Goal: Information Seeking & Learning: Find specific page/section

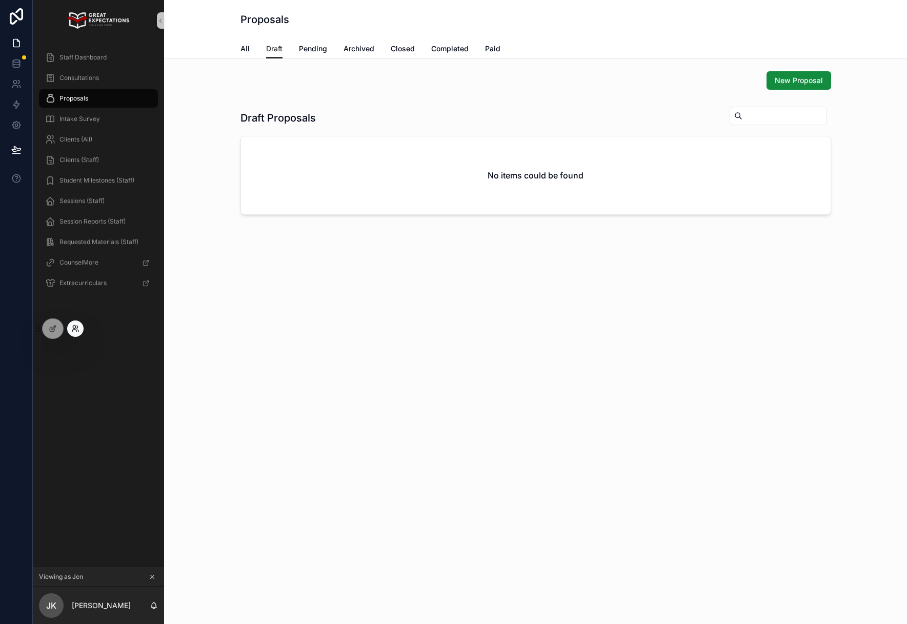
click at [76, 329] on icon at bounding box center [75, 328] width 8 height 8
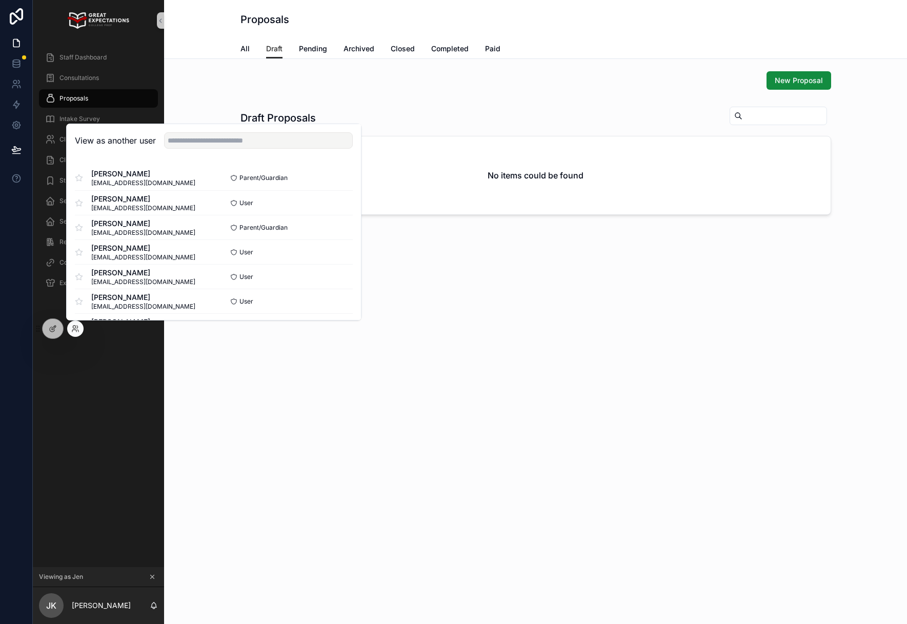
click at [117, 388] on div "Staff Dashboard Consultations Proposals Intake Survey Clients (All) Clients (St…" at bounding box center [98, 304] width 131 height 526
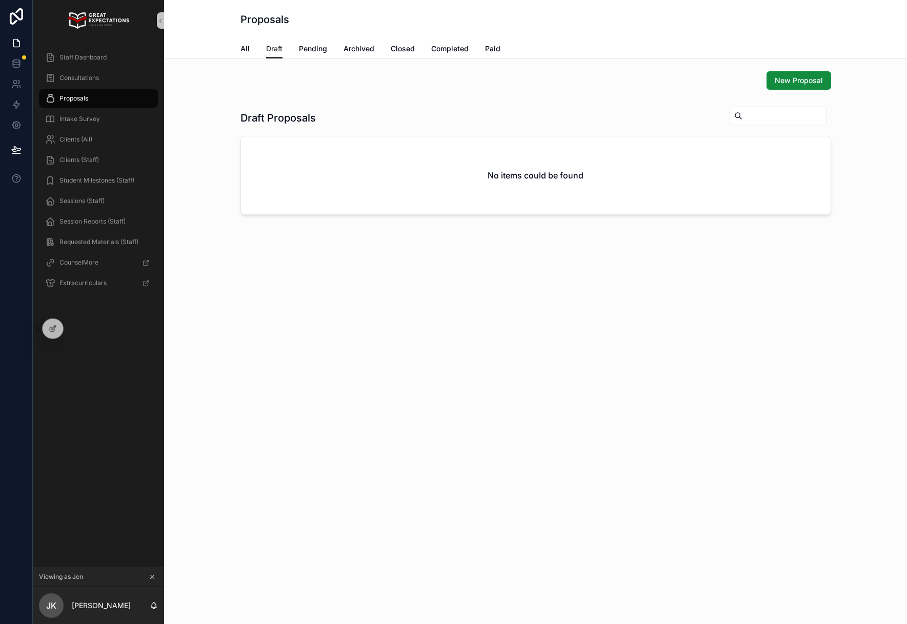
click at [152, 575] on icon "scrollable content" at bounding box center [152, 576] width 7 height 7
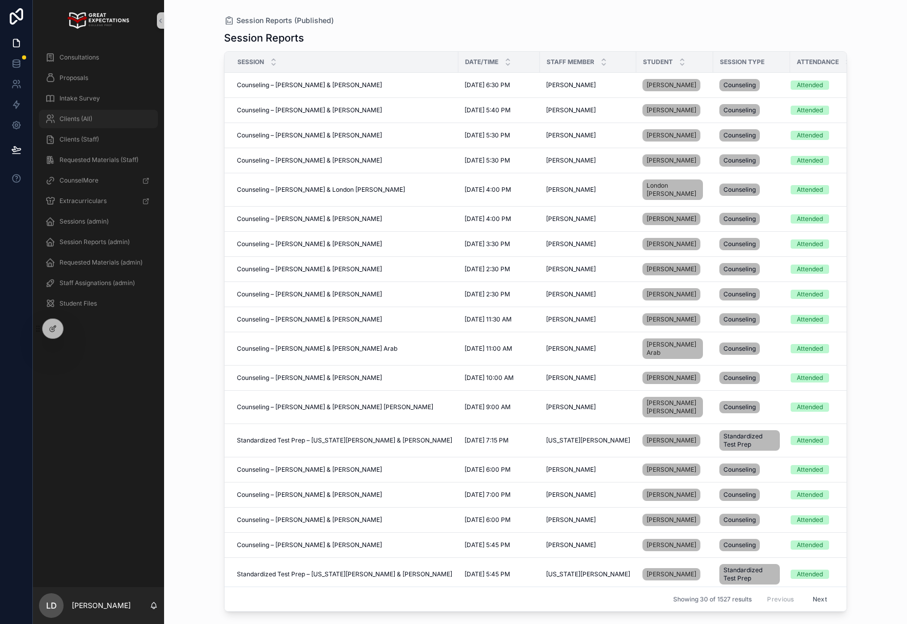
click at [88, 118] on span "Clients (All)" at bounding box center [75, 119] width 33 height 8
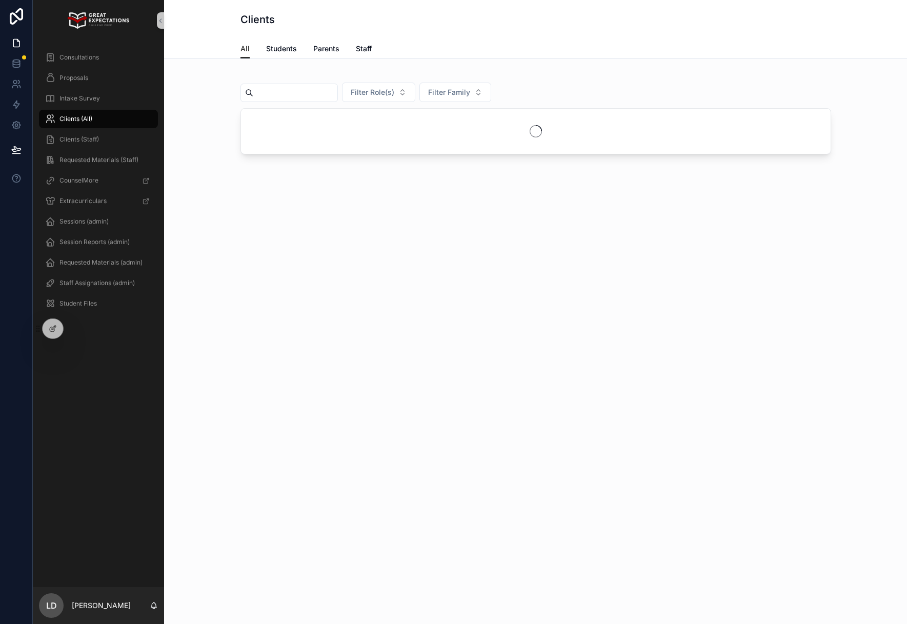
click at [307, 103] on div "Filter Role(s) Filter Family" at bounding box center [535, 112] width 591 height 83
click at [306, 94] on input "scrollable content" at bounding box center [295, 93] width 84 height 14
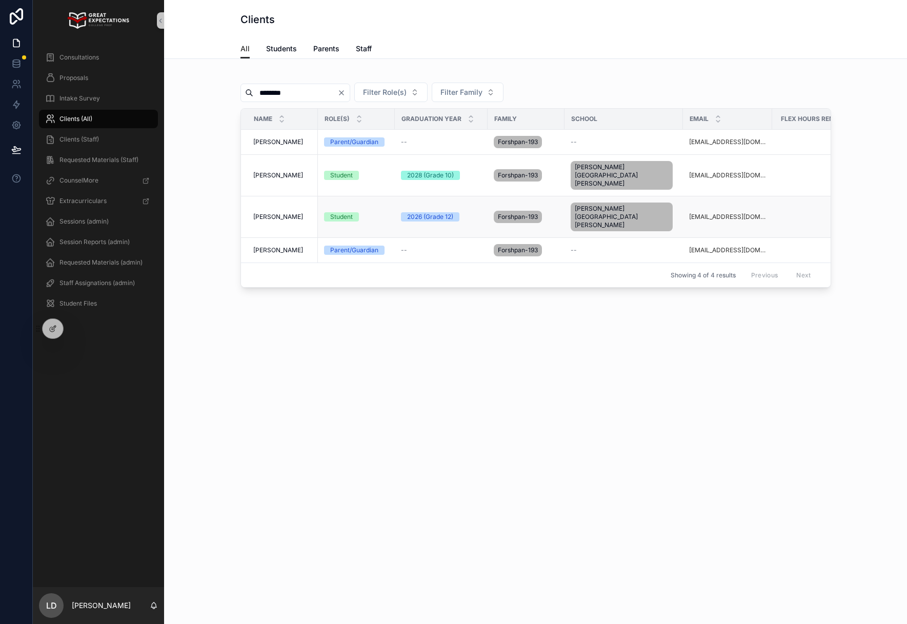
type input "********"
click at [289, 213] on span "[PERSON_NAME]" at bounding box center [278, 217] width 50 height 8
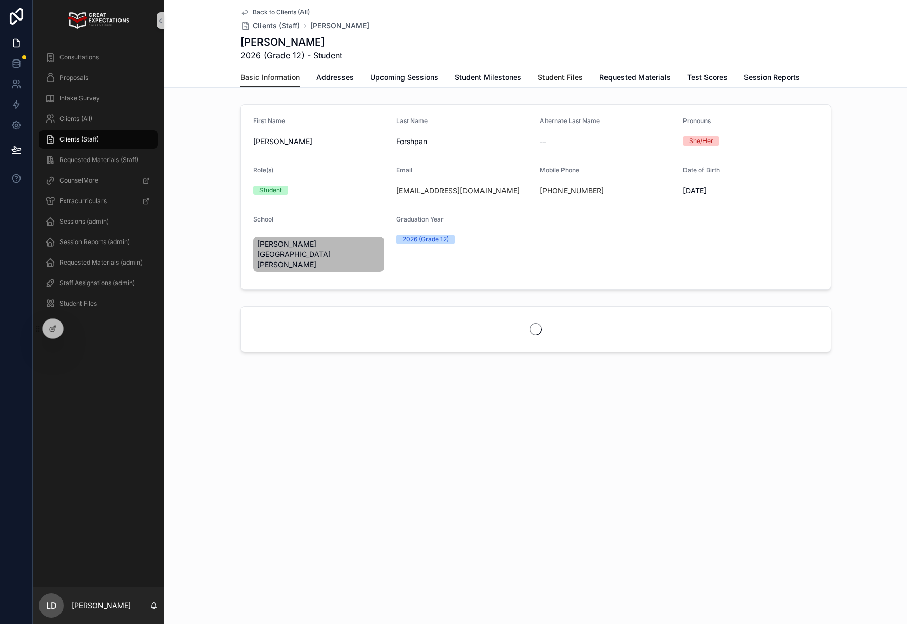
click at [561, 79] on span "Student Files" at bounding box center [560, 77] width 45 height 10
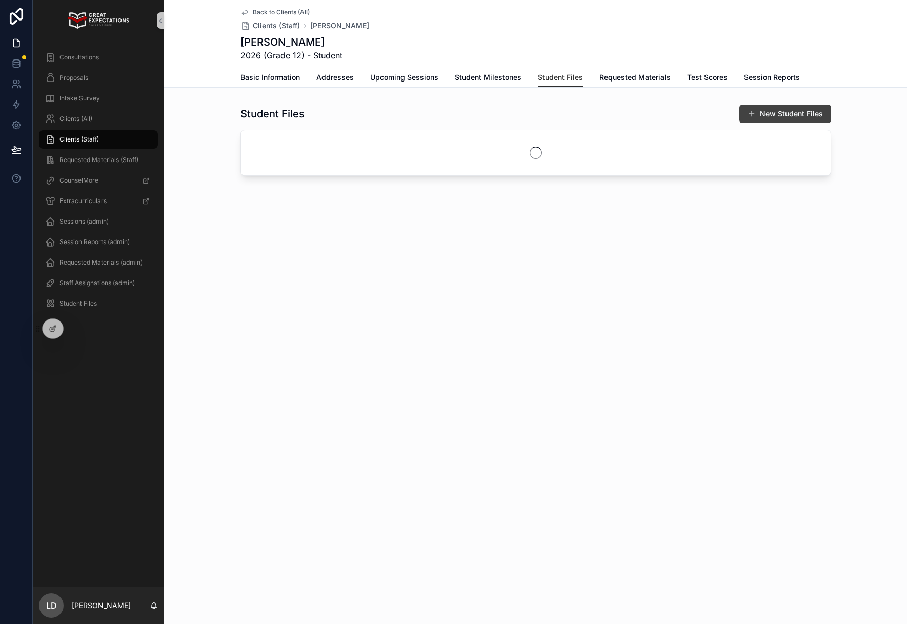
click at [779, 113] on button "New Student Files" at bounding box center [785, 114] width 92 height 18
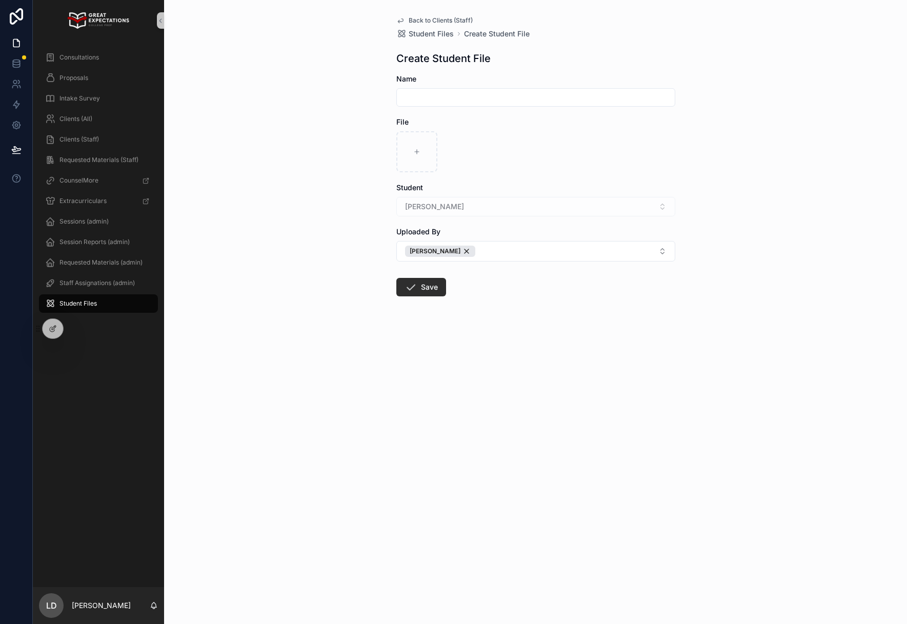
click at [469, 97] on input "scrollable content" at bounding box center [536, 97] width 278 height 14
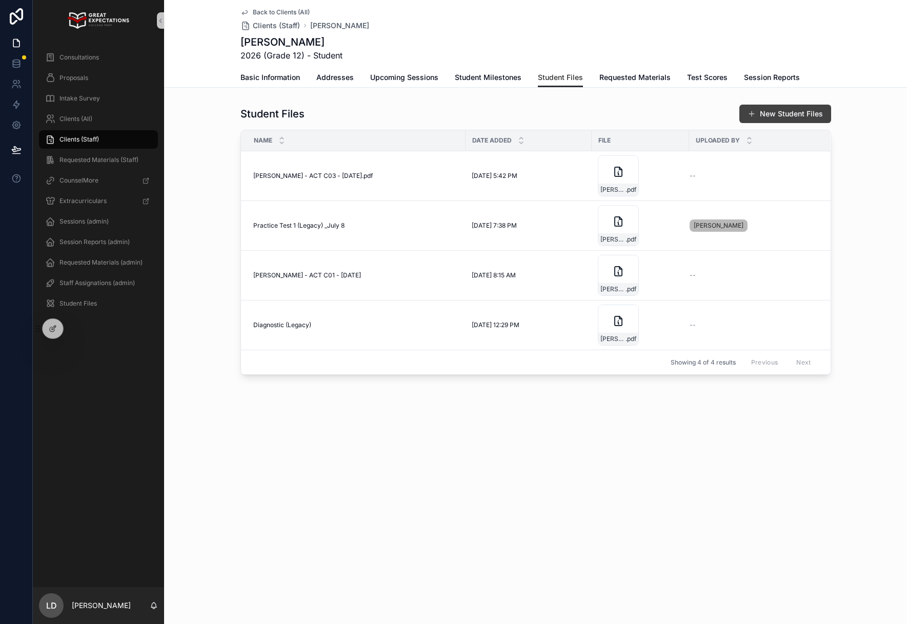
click at [761, 116] on button "New Student Files" at bounding box center [785, 114] width 92 height 18
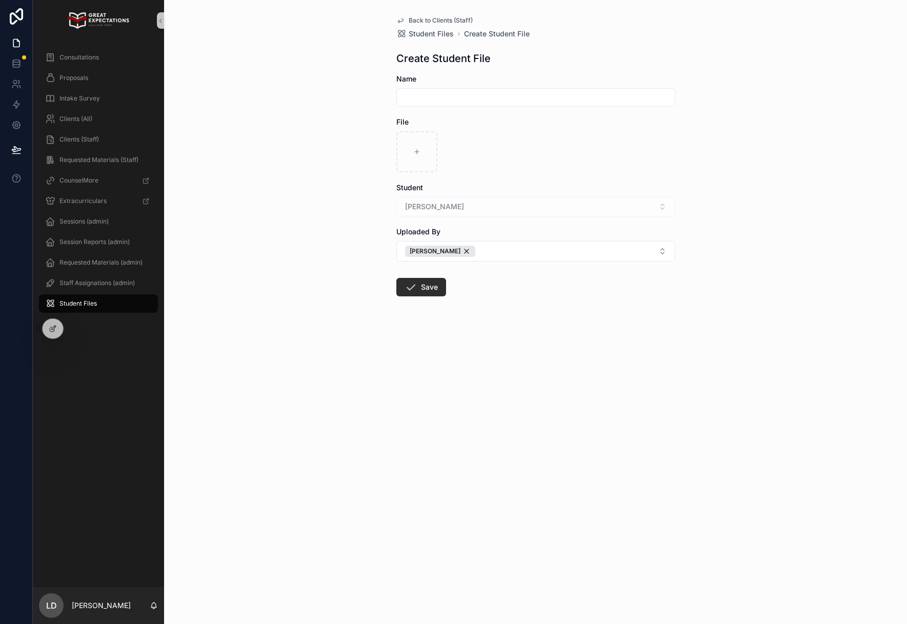
click at [502, 91] on input "scrollable content" at bounding box center [536, 97] width 278 height 14
type input "**********"
click at [424, 159] on div "scrollable content" at bounding box center [416, 151] width 41 height 41
type input "**********"
click at [417, 287] on button "Save" at bounding box center [421, 287] width 50 height 18
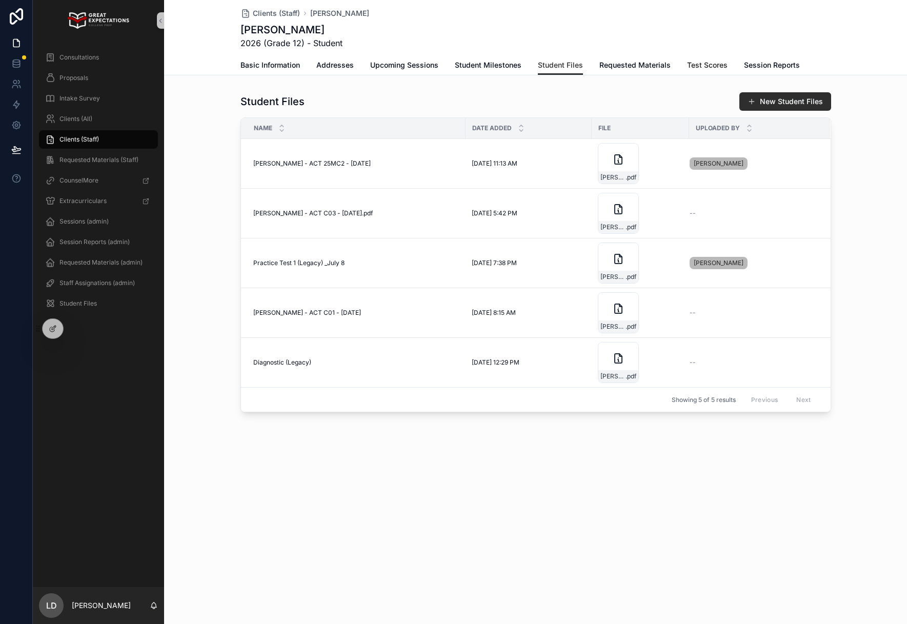
click at [699, 63] on span "Test Scores" at bounding box center [707, 65] width 40 height 10
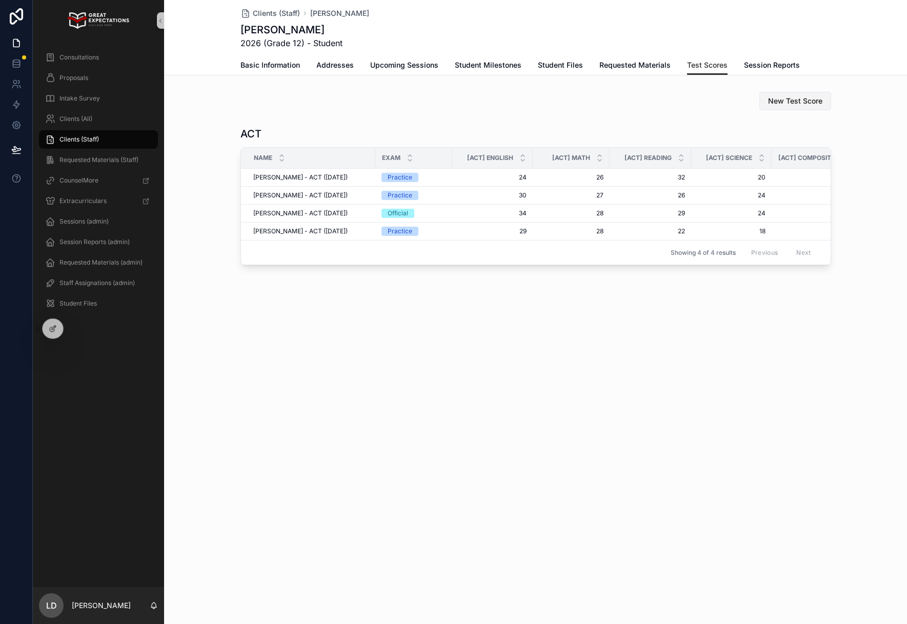
click at [791, 100] on span "New Test Score" at bounding box center [795, 101] width 54 height 10
click at [796, 103] on span "New Test Score" at bounding box center [795, 101] width 54 height 10
click at [696, 64] on span "Test Scores" at bounding box center [707, 65] width 40 height 10
click at [663, 64] on span "Requested Materials" at bounding box center [634, 65] width 71 height 10
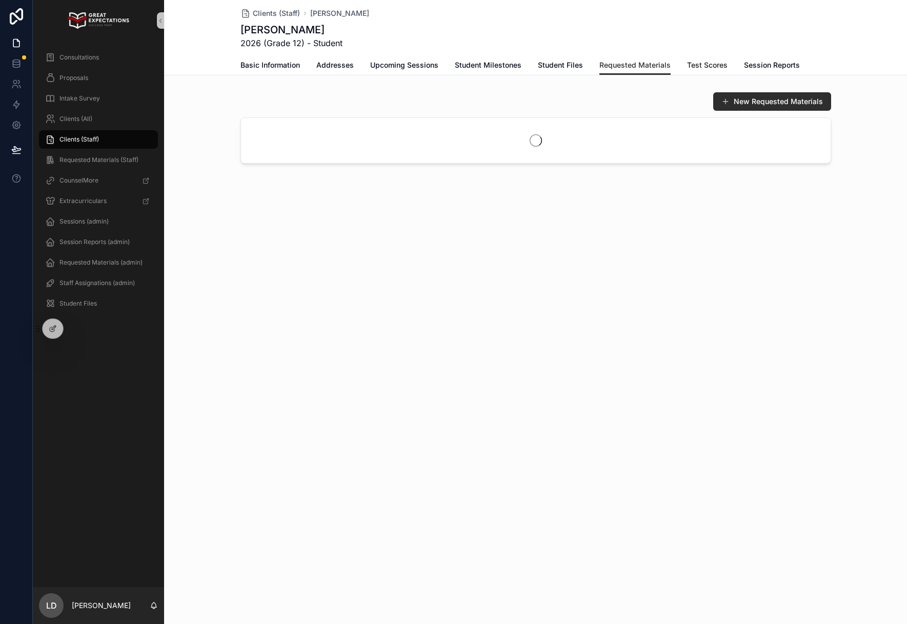
click at [704, 65] on span "Test Scores" at bounding box center [707, 65] width 40 height 10
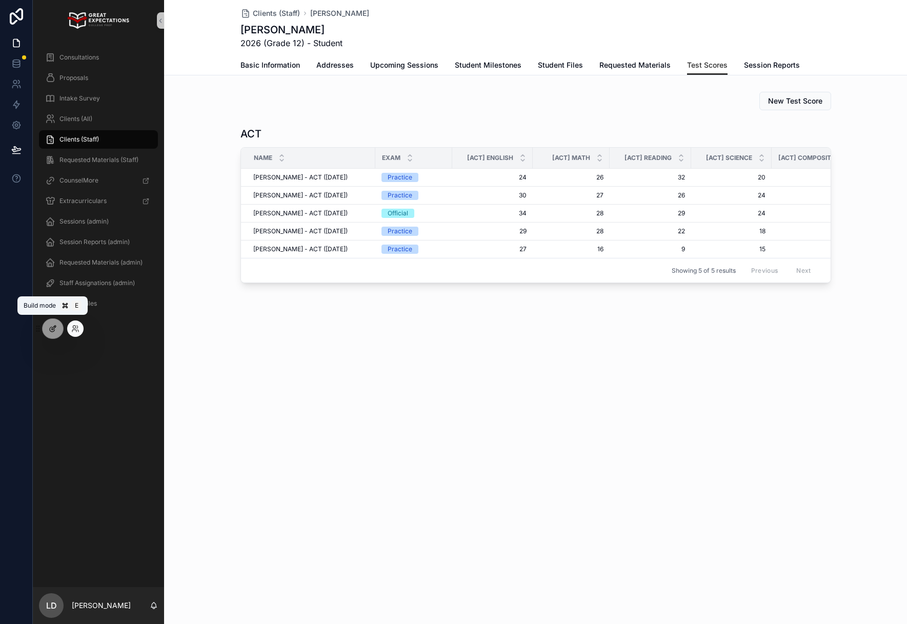
click at [52, 329] on icon at bounding box center [53, 328] width 8 height 8
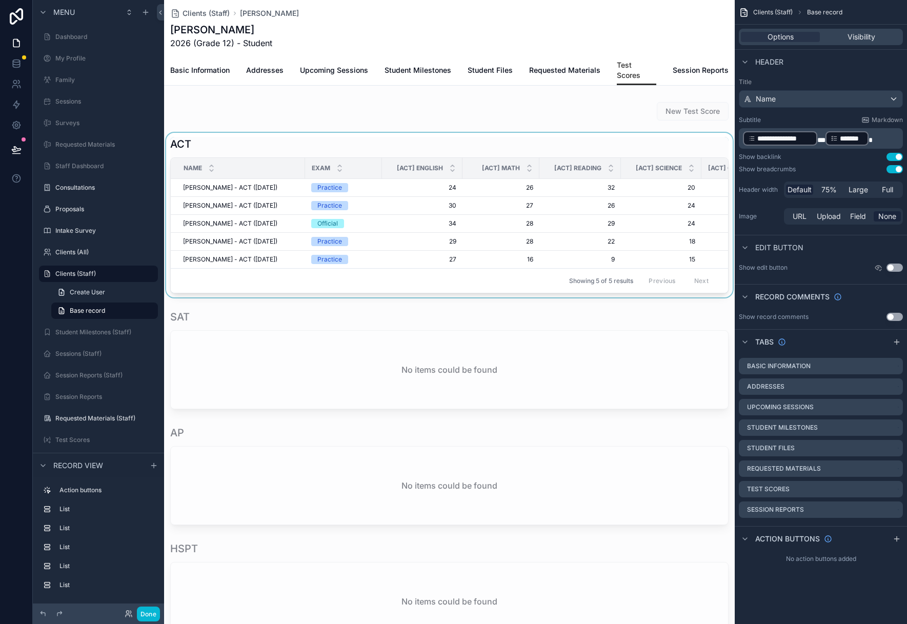
click at [649, 133] on div "scrollable content" at bounding box center [449, 215] width 571 height 165
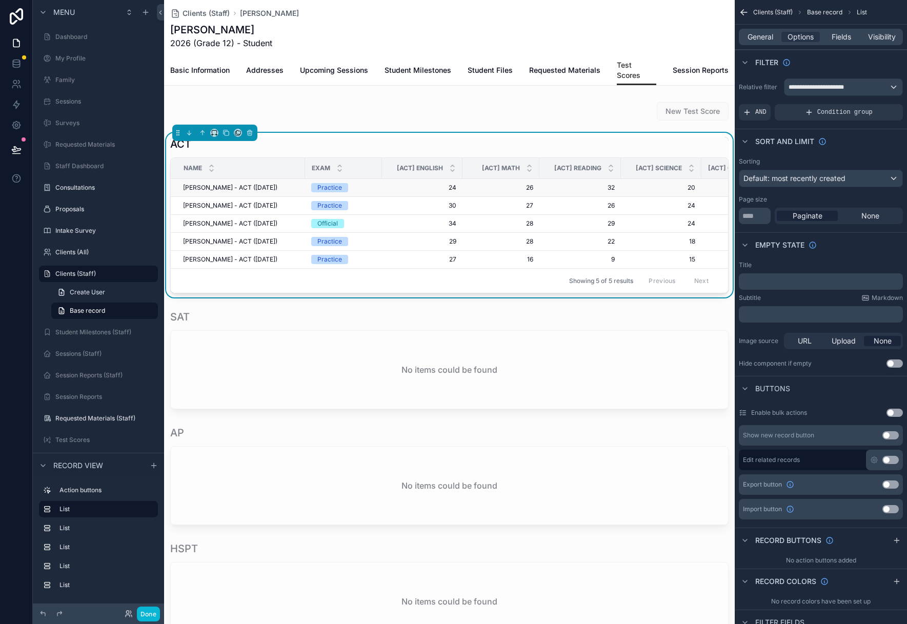
scroll to position [0, 60]
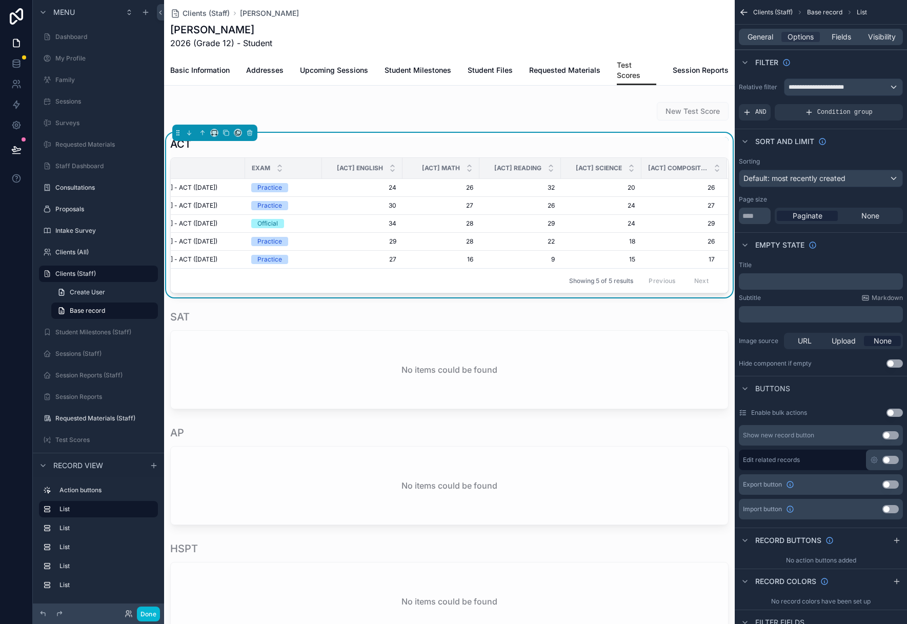
click at [689, 164] on span "[ACT] Composite Score" at bounding box center [677, 168] width 59 height 8
click at [810, 34] on span "Options" at bounding box center [800, 37] width 26 height 10
click at [831, 35] on span "Fields" at bounding box center [840, 37] width 19 height 10
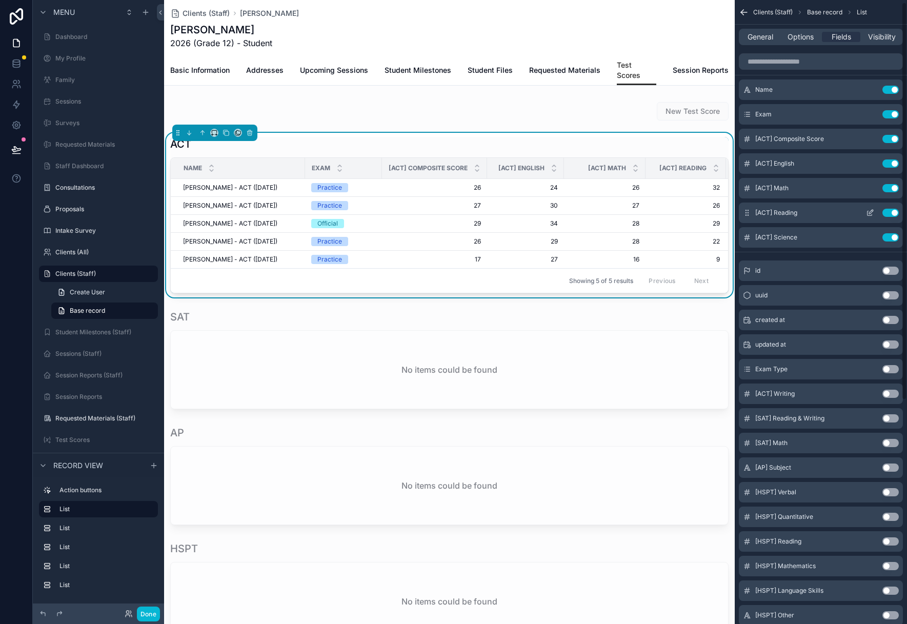
scroll to position [6, 0]
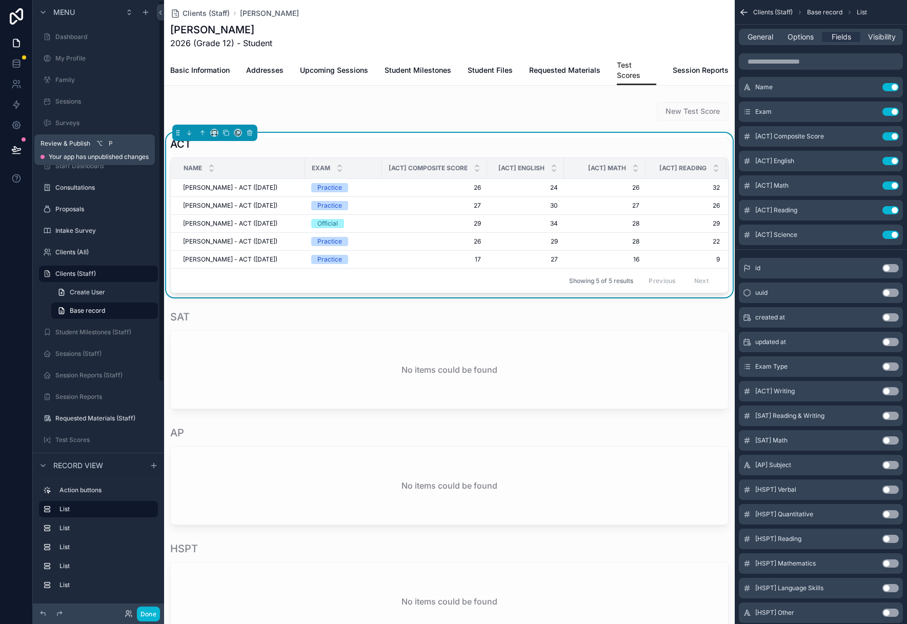
click at [15, 151] on icon at bounding box center [16, 149] width 9 height 5
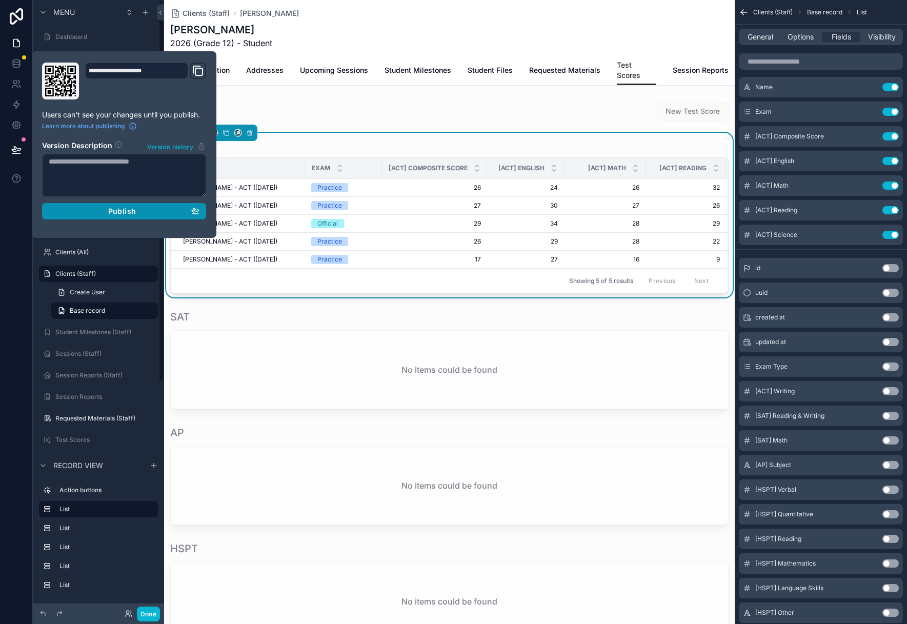
click at [82, 204] on button "Publish" at bounding box center [124, 211] width 164 height 16
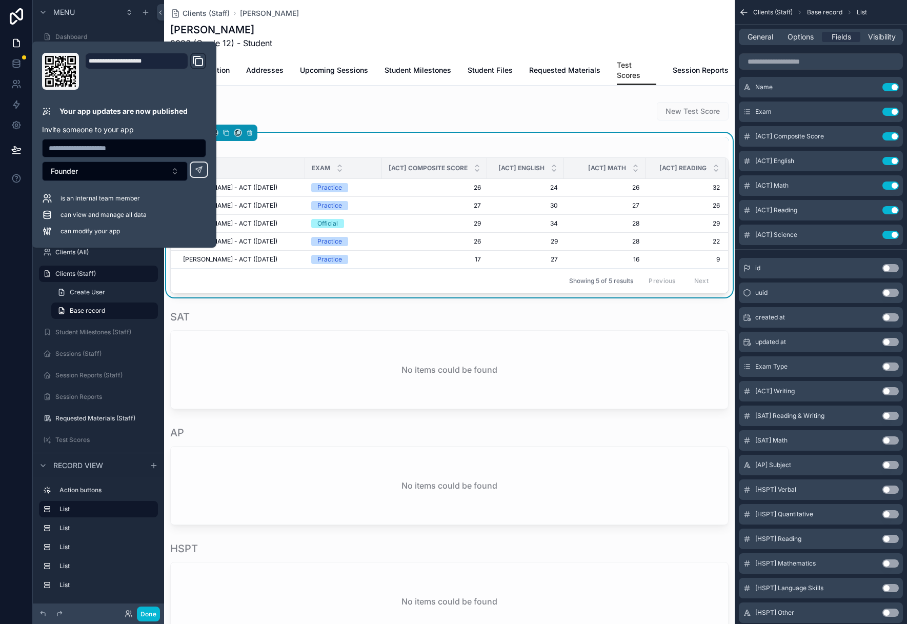
click at [355, 29] on div "[PERSON_NAME] 2026 (Grade 12) - Student" at bounding box center [449, 36] width 558 height 27
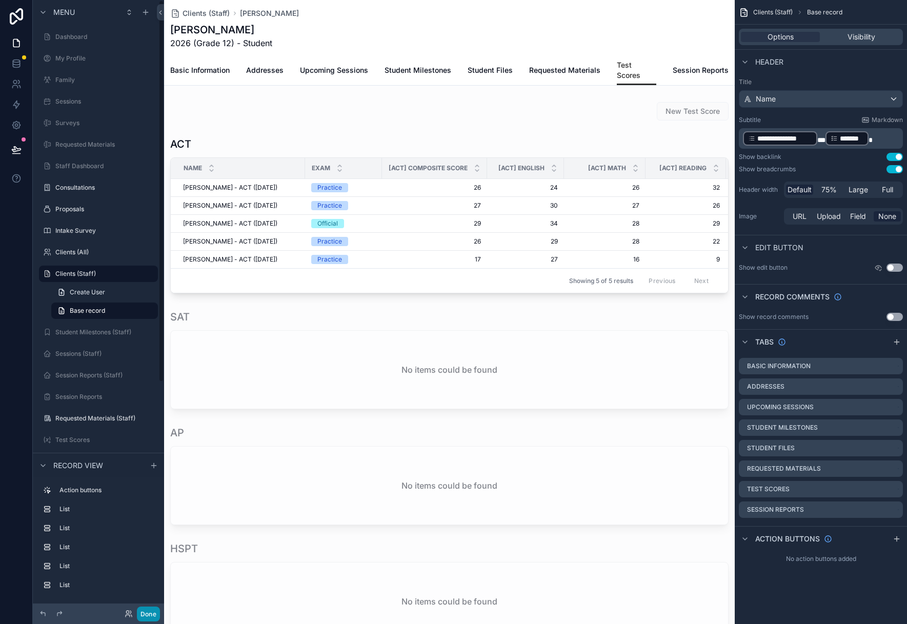
click at [139, 615] on button "Done" at bounding box center [148, 613] width 23 height 15
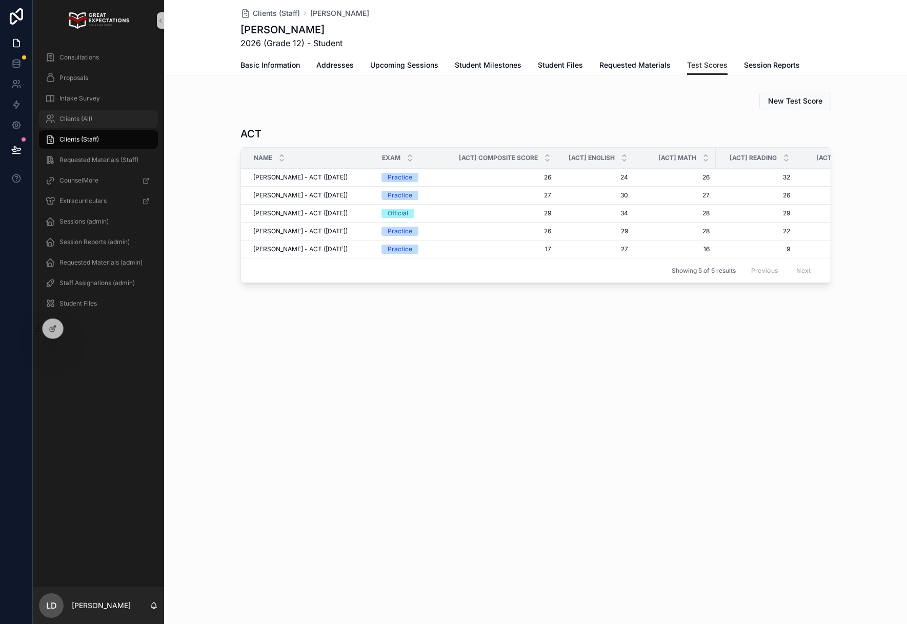
click at [87, 120] on span "Clients (All)" at bounding box center [75, 119] width 33 height 8
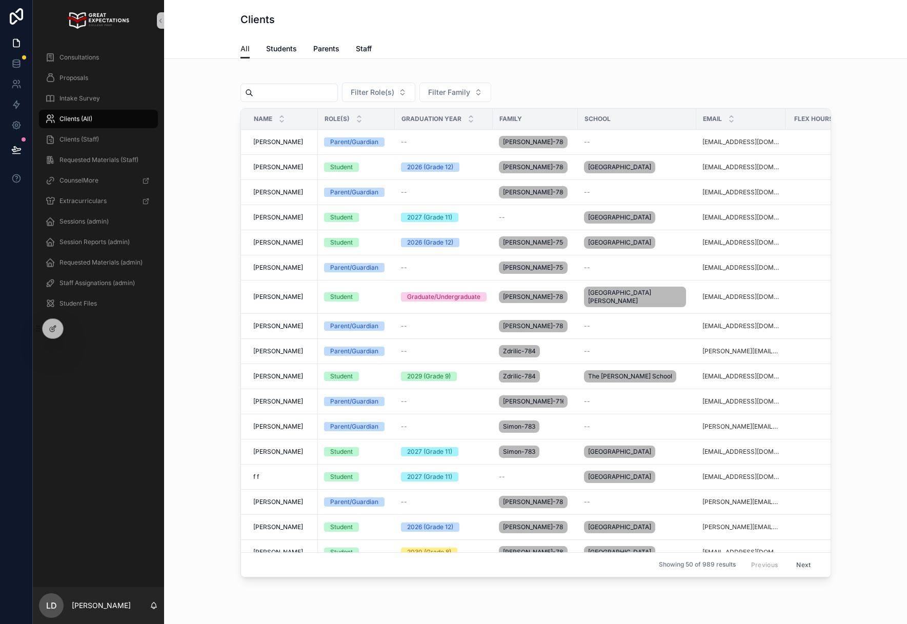
click at [287, 99] on input "scrollable content" at bounding box center [295, 93] width 84 height 14
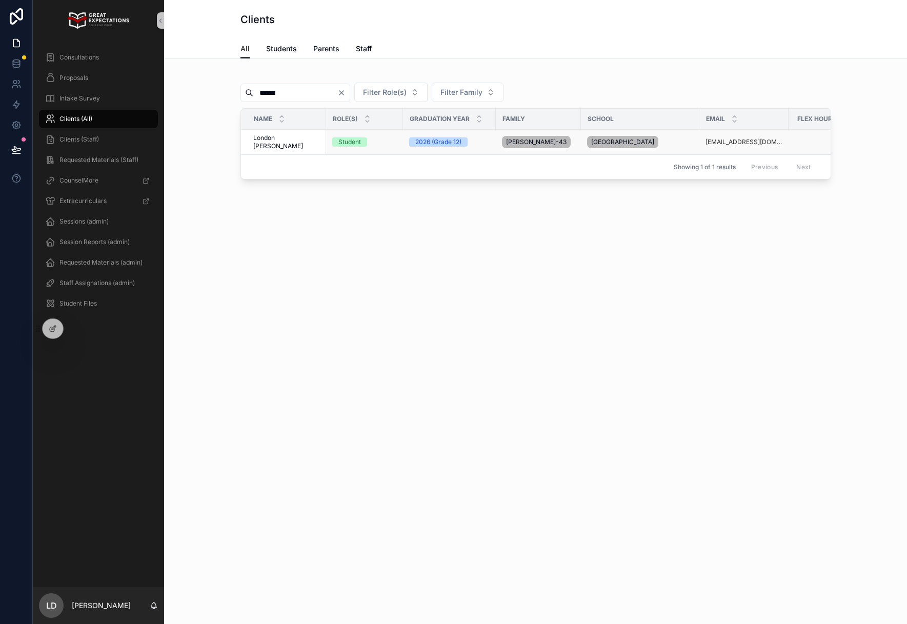
type input "******"
click at [281, 141] on span "London [PERSON_NAME]" at bounding box center [286, 142] width 67 height 16
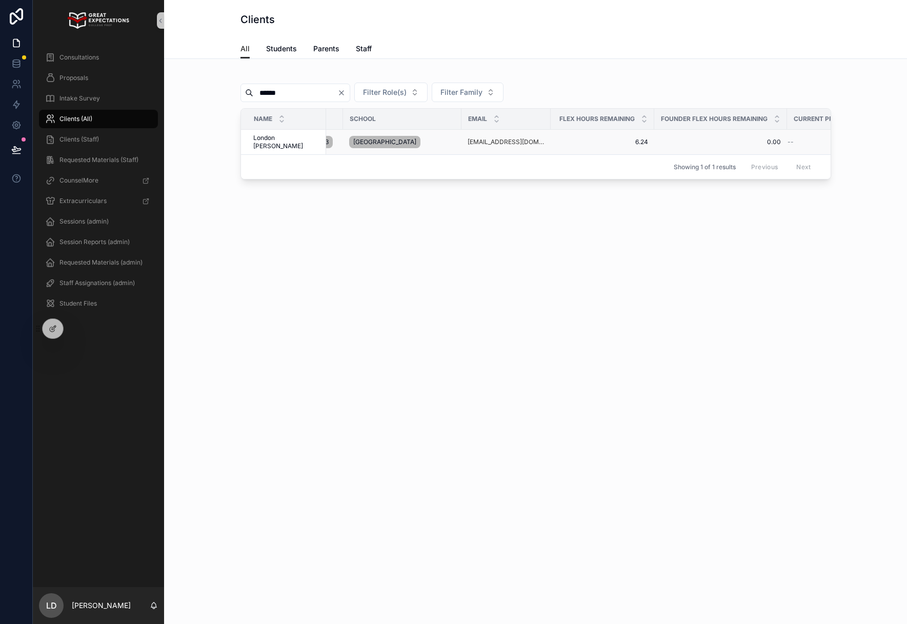
scroll to position [0, 256]
click at [373, 249] on div "****** Filter Role(s) Filter Family Name Role(s) Graduation Year Family School …" at bounding box center [535, 154] width 743 height 190
click at [336, 48] on span "Parents" at bounding box center [326, 49] width 26 height 10
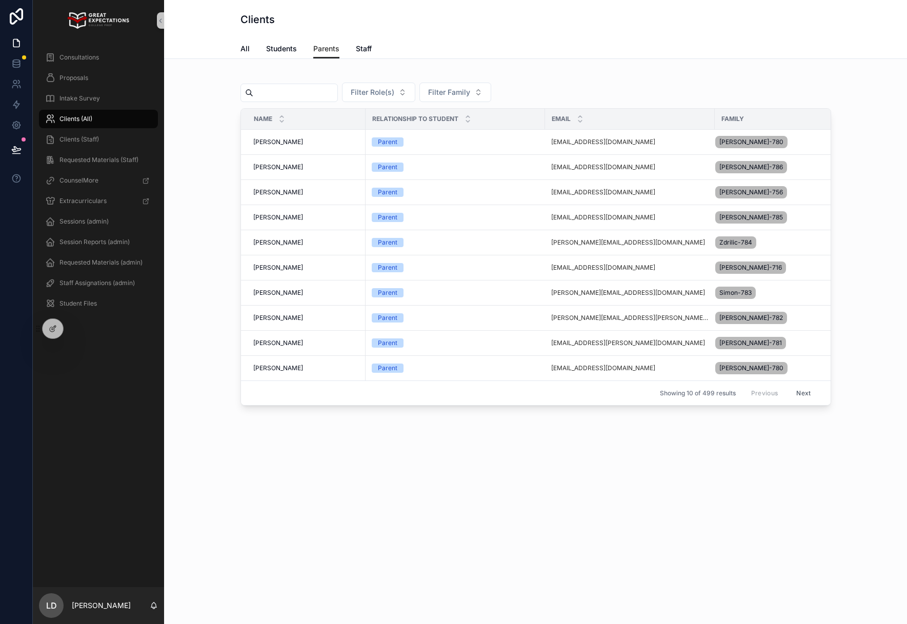
click at [309, 91] on input "scrollable content" at bounding box center [295, 93] width 84 height 14
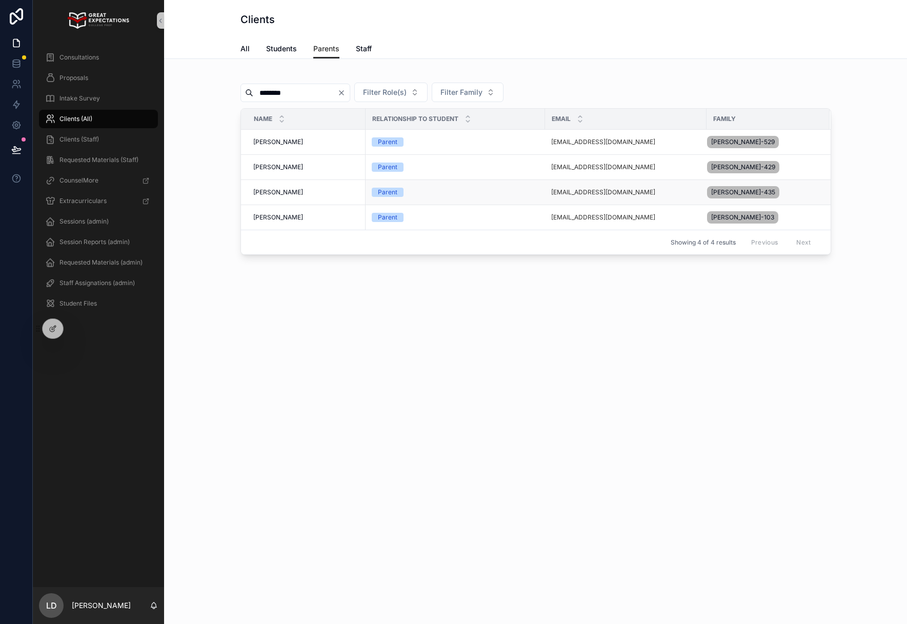
type input "********"
click at [592, 190] on link "[EMAIL_ADDRESS][DOMAIN_NAME]" at bounding box center [603, 192] width 104 height 8
click at [616, 190] on div "[EMAIL_ADDRESS][DOMAIN_NAME]" at bounding box center [625, 192] width 149 height 8
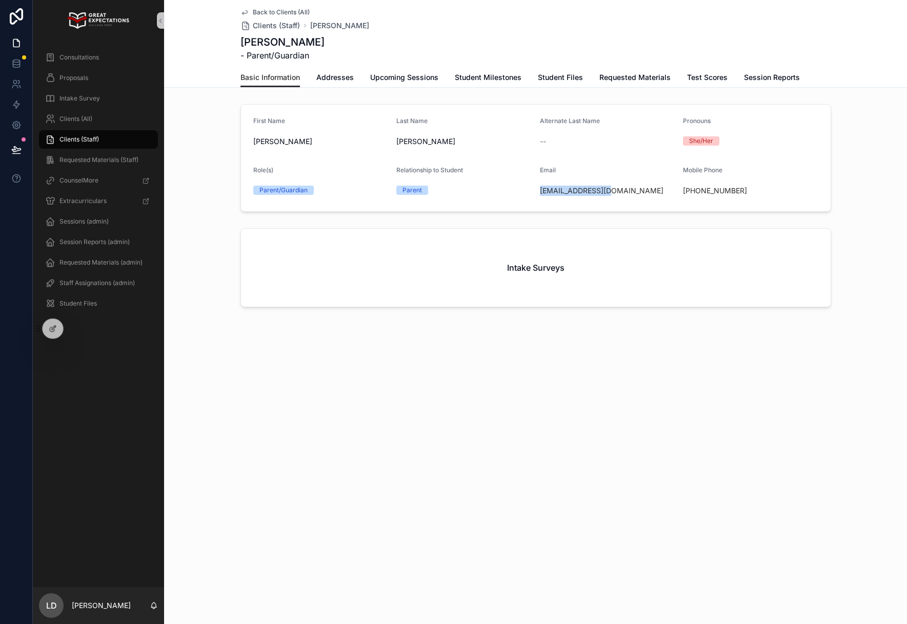
drag, startPoint x: 610, startPoint y: 190, endPoint x: 537, endPoint y: 190, distance: 72.8
click at [537, 190] on form "First Name [PERSON_NAME] Last Name [PERSON_NAME] Alternate Last Name -- Pronoun…" at bounding box center [536, 158] width 590 height 107
click at [78, 118] on span "Clients (All)" at bounding box center [75, 119] width 33 height 8
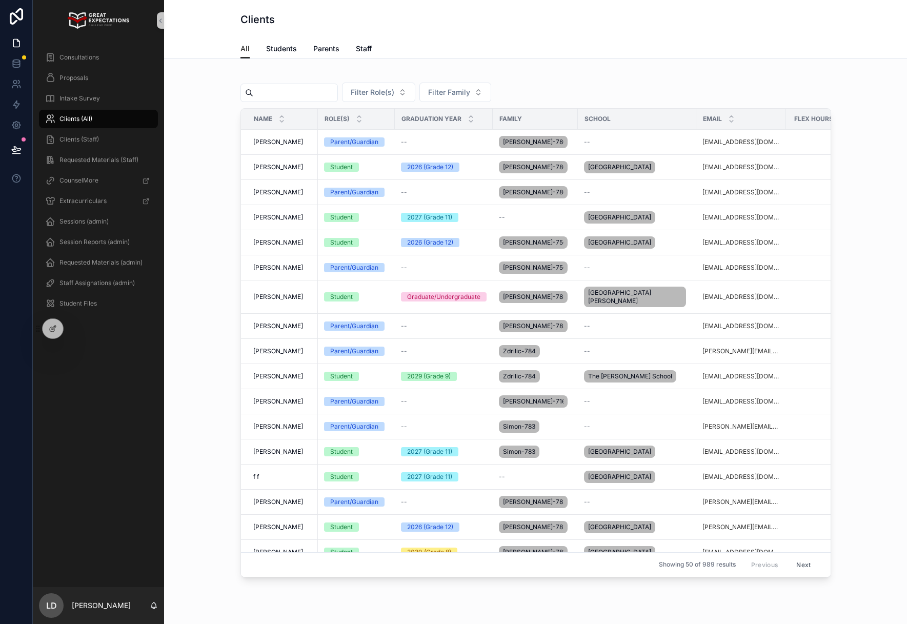
click at [291, 87] on input "scrollable content" at bounding box center [295, 93] width 84 height 14
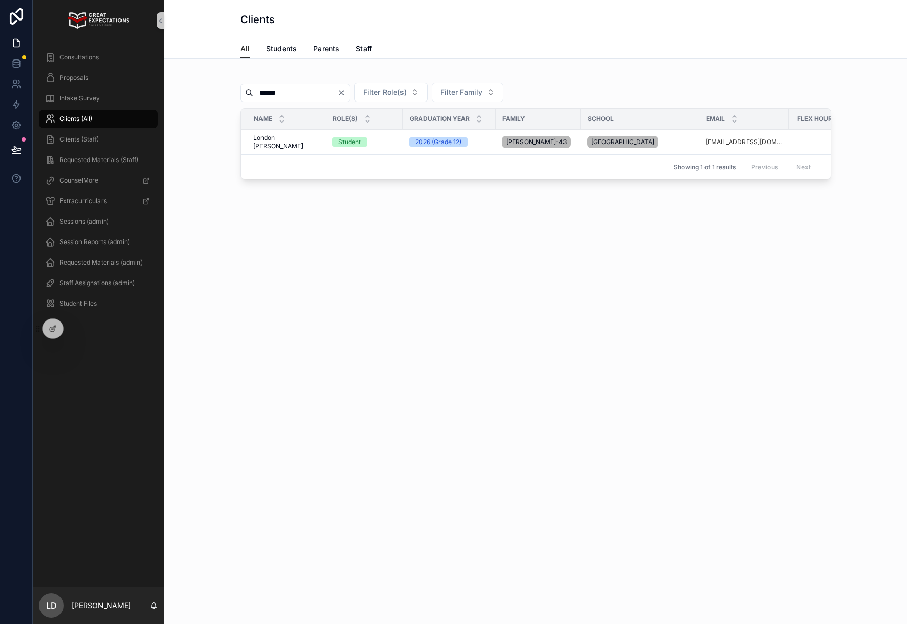
type input "******"
click at [77, 59] on span "Consultations" at bounding box center [78, 57] width 39 height 8
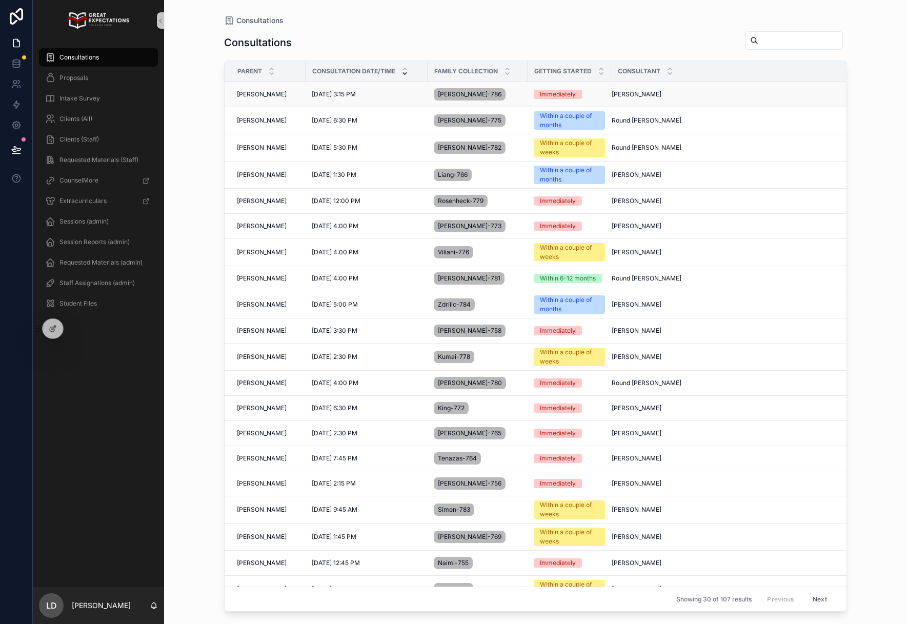
click at [272, 96] on div "[PERSON_NAME] [PERSON_NAME]" at bounding box center [268, 94] width 63 height 8
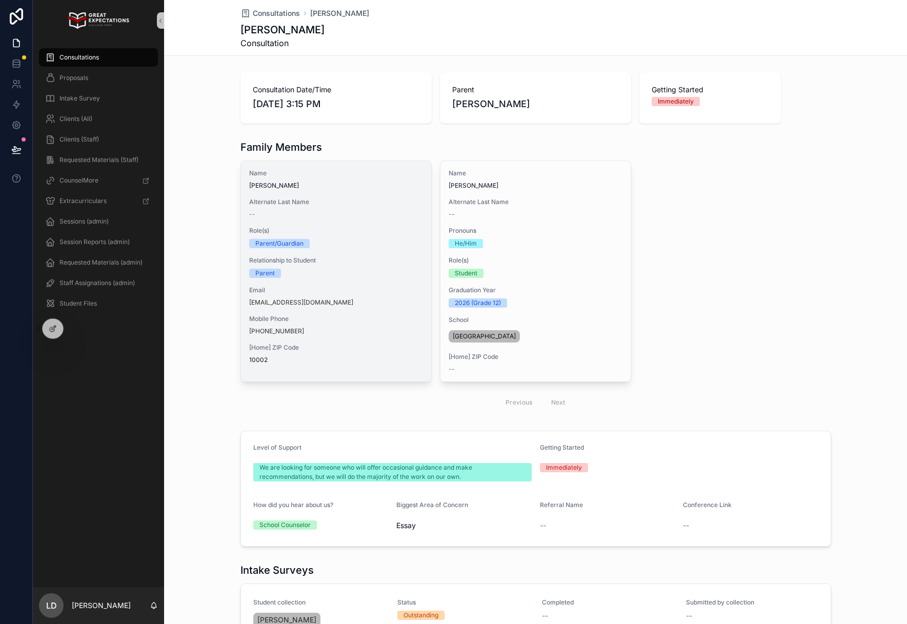
click at [350, 300] on div "[EMAIL_ADDRESS][DOMAIN_NAME]" at bounding box center [336, 302] width 174 height 8
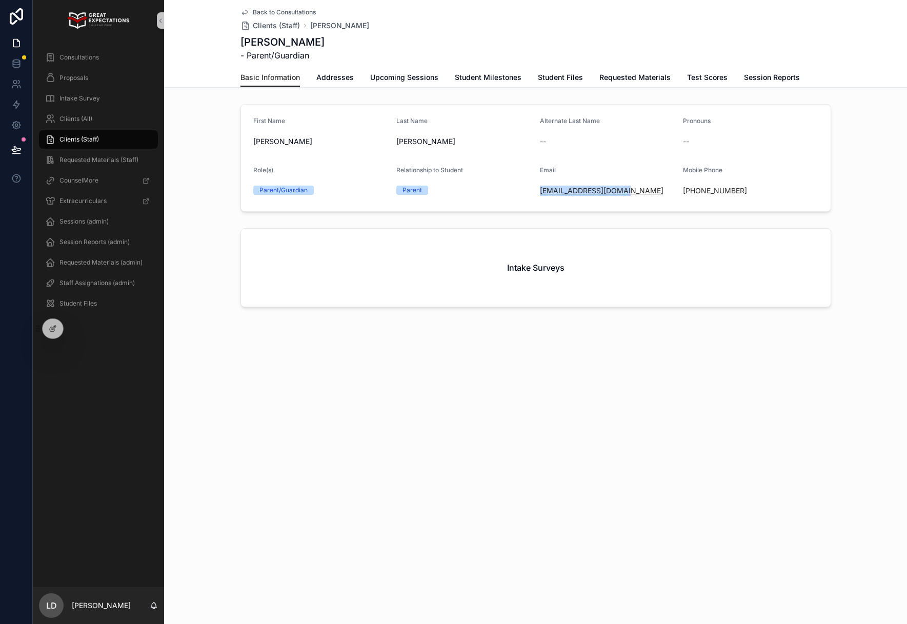
drag, startPoint x: 636, startPoint y: 192, endPoint x: 539, endPoint y: 195, distance: 96.9
click at [540, 195] on div "[EMAIL_ADDRESS][DOMAIN_NAME]" at bounding box center [607, 191] width 135 height 10
copy link "[EMAIL_ADDRESS][DOMAIN_NAME]"
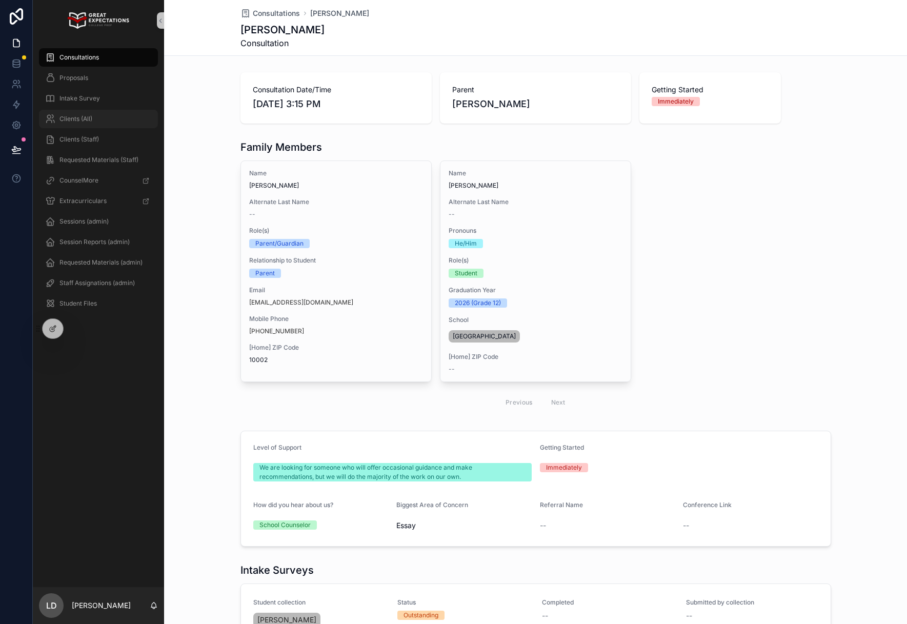
click at [91, 121] on span "Clients (All)" at bounding box center [75, 119] width 33 height 8
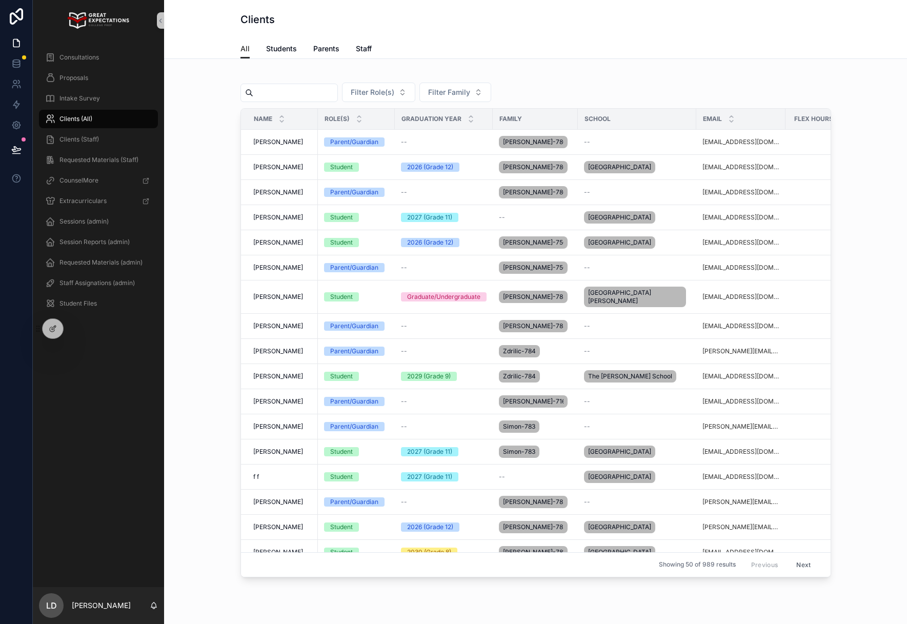
click at [288, 92] on input "scrollable content" at bounding box center [295, 93] width 84 height 14
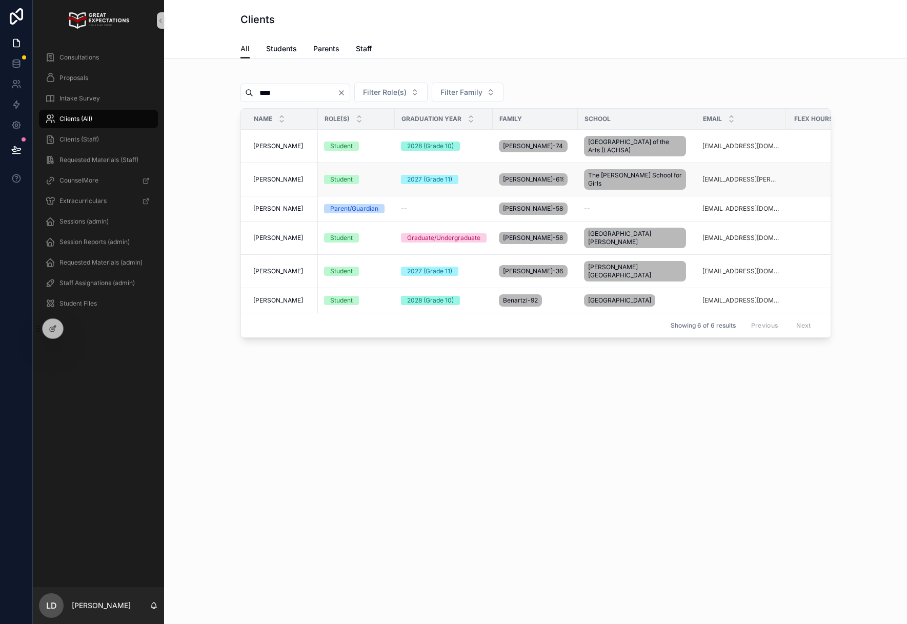
type input "****"
click at [300, 178] on span "[PERSON_NAME]" at bounding box center [278, 179] width 50 height 8
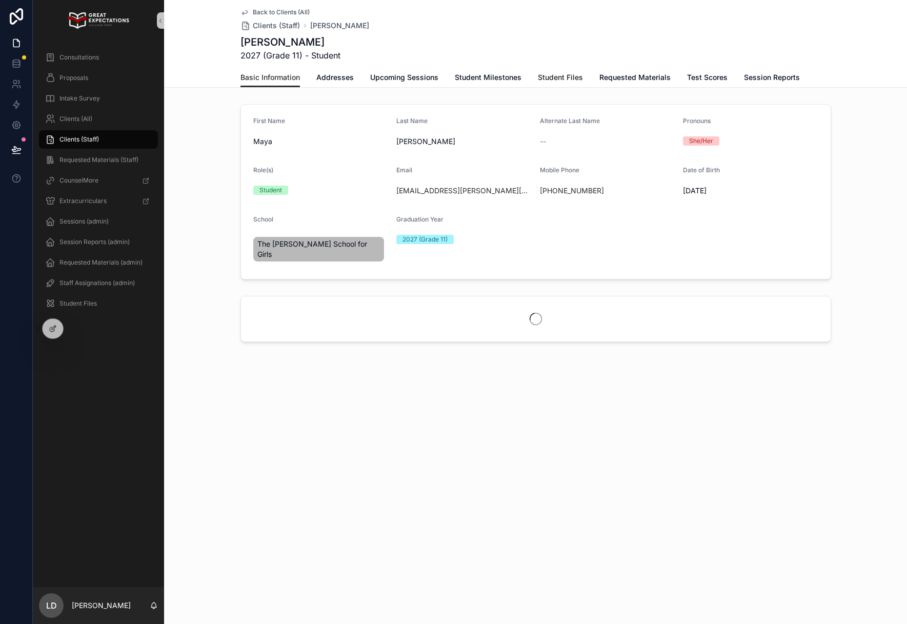
click at [550, 72] on span "Student Files" at bounding box center [560, 77] width 45 height 10
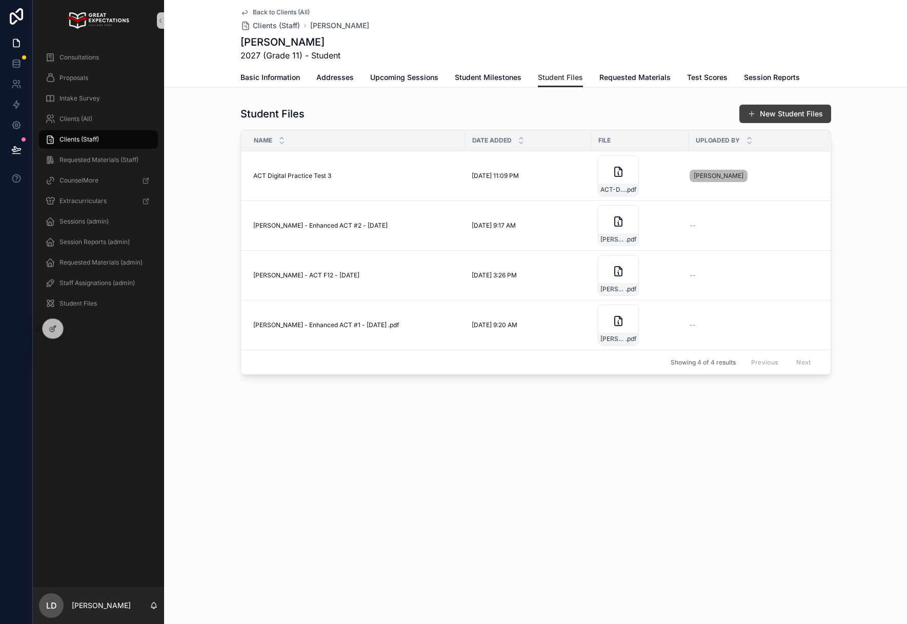
click at [785, 111] on button "New Student Files" at bounding box center [785, 114] width 92 height 18
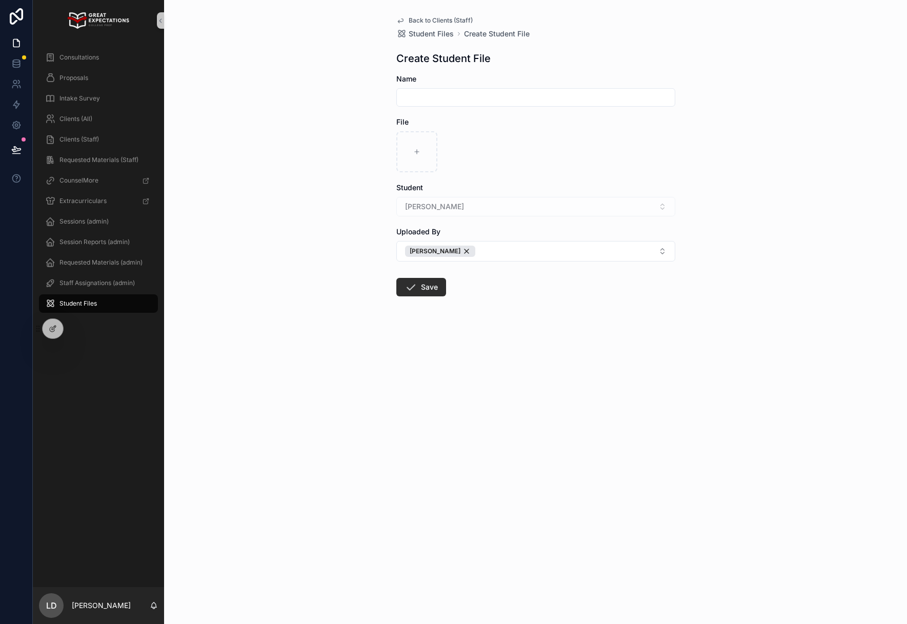
click at [433, 104] on input "scrollable content" at bounding box center [536, 97] width 278 height 14
type input "**********"
click at [413, 158] on div "scrollable content" at bounding box center [416, 151] width 41 height 41
type input "**********"
click at [469, 95] on input "**********" at bounding box center [536, 97] width 278 height 14
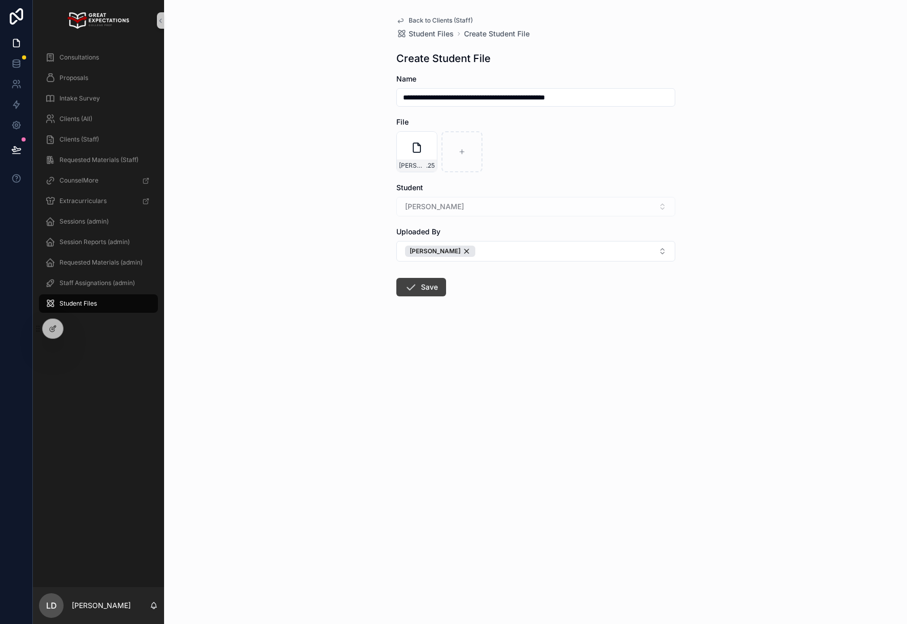
type input "**********"
drag, startPoint x: 437, startPoint y: 287, endPoint x: 468, endPoint y: 295, distance: 31.2
click at [437, 287] on button "Save" at bounding box center [421, 287] width 50 height 18
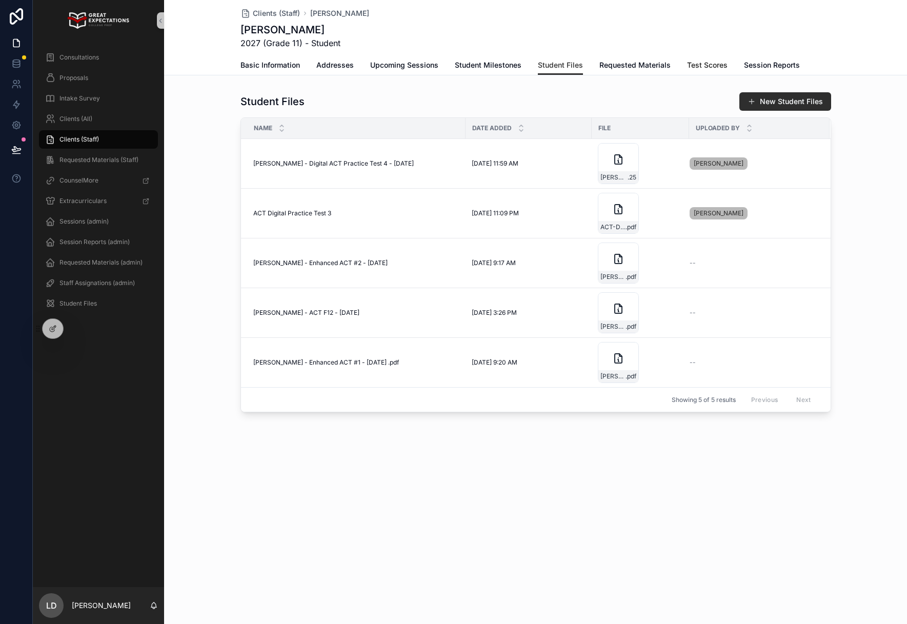
click at [710, 64] on span "Test Scores" at bounding box center [707, 65] width 40 height 10
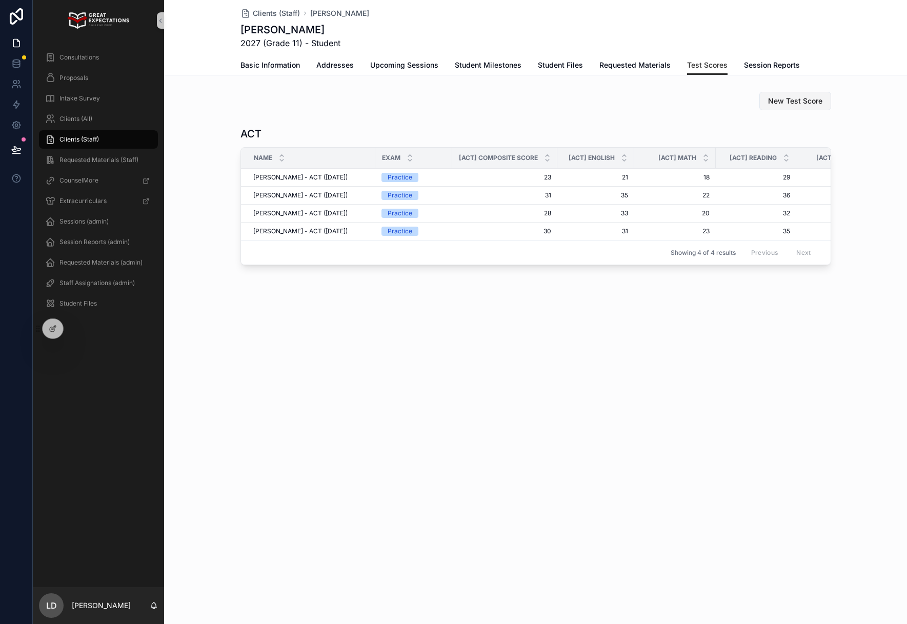
click at [781, 104] on span "New Test Score" at bounding box center [795, 101] width 54 height 10
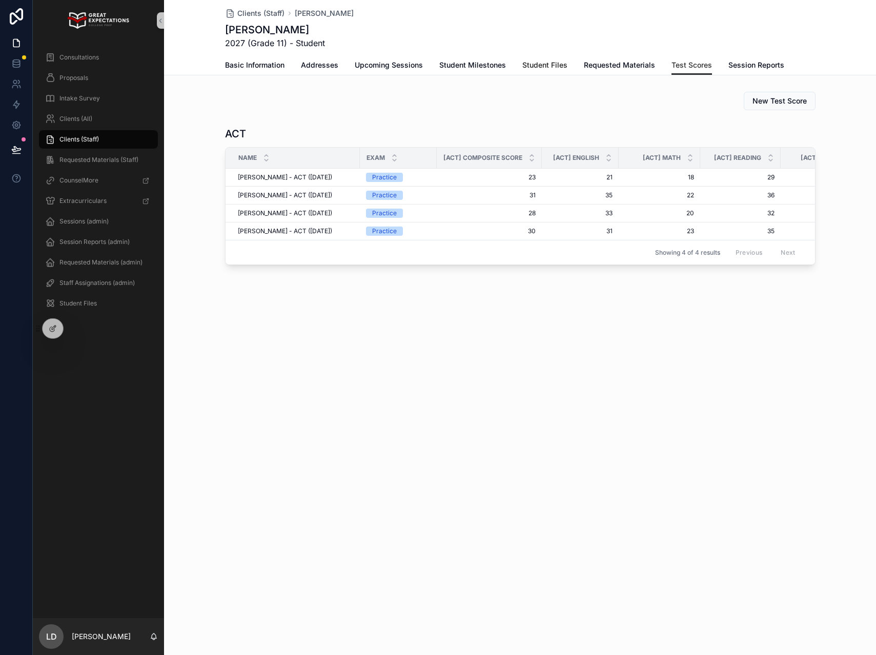
click at [534, 65] on span "Student Files" at bounding box center [544, 65] width 45 height 10
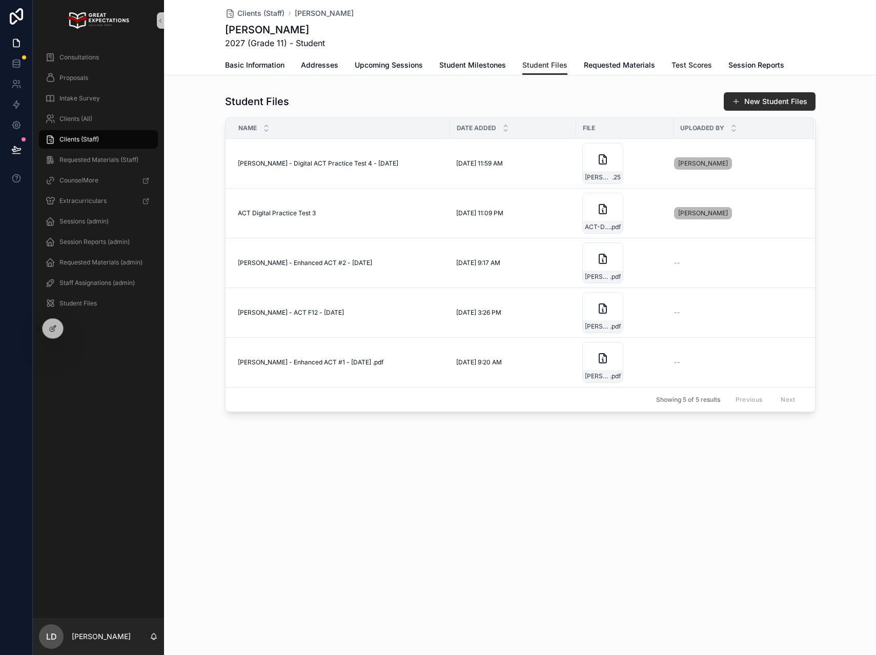
click at [681, 67] on span "Test Scores" at bounding box center [692, 65] width 40 height 10
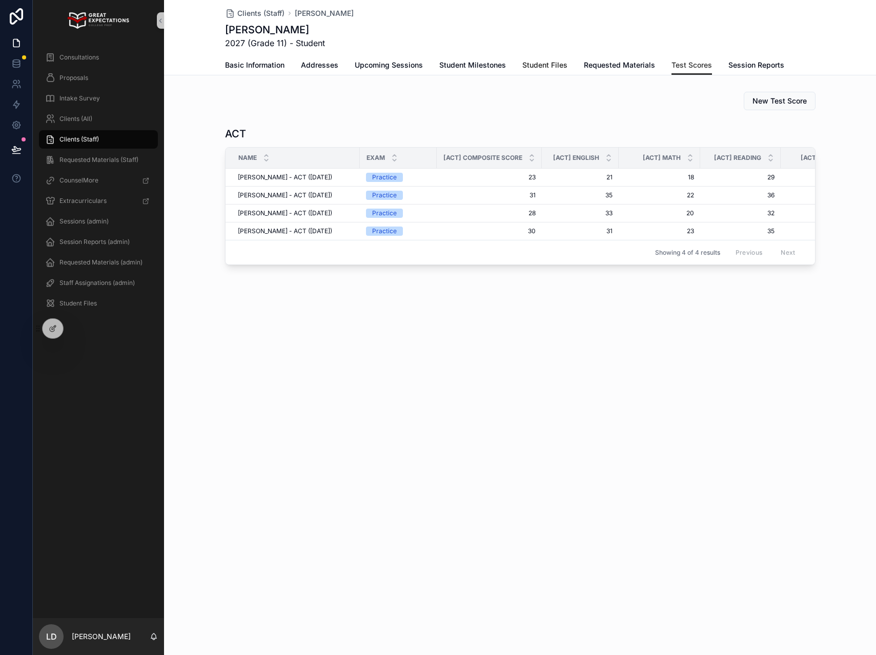
click at [542, 68] on span "Student Files" at bounding box center [544, 65] width 45 height 10
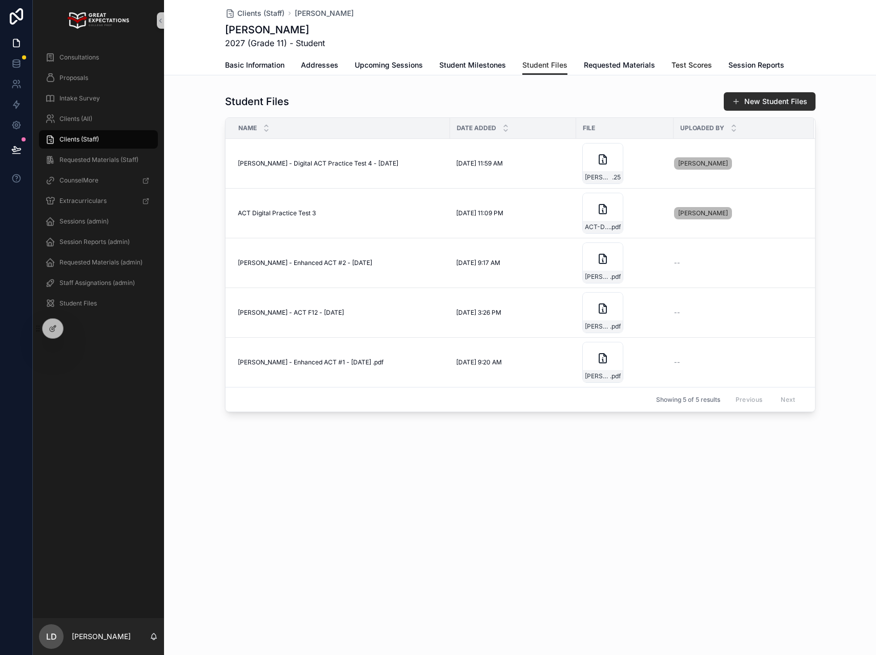
click at [682, 73] on link "Test Scores" at bounding box center [692, 66] width 40 height 21
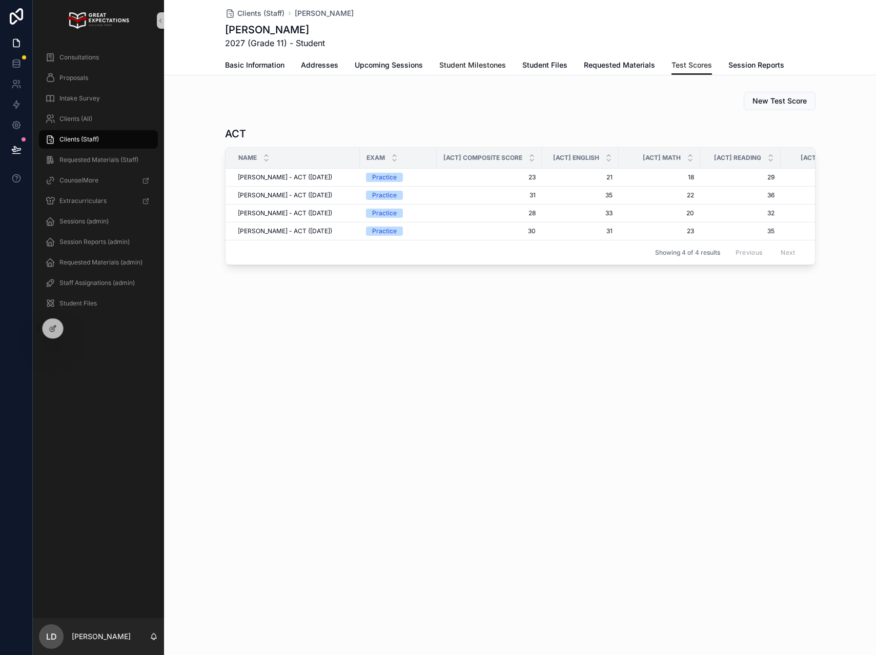
click at [486, 63] on span "Student Milestones" at bounding box center [472, 65] width 67 height 10
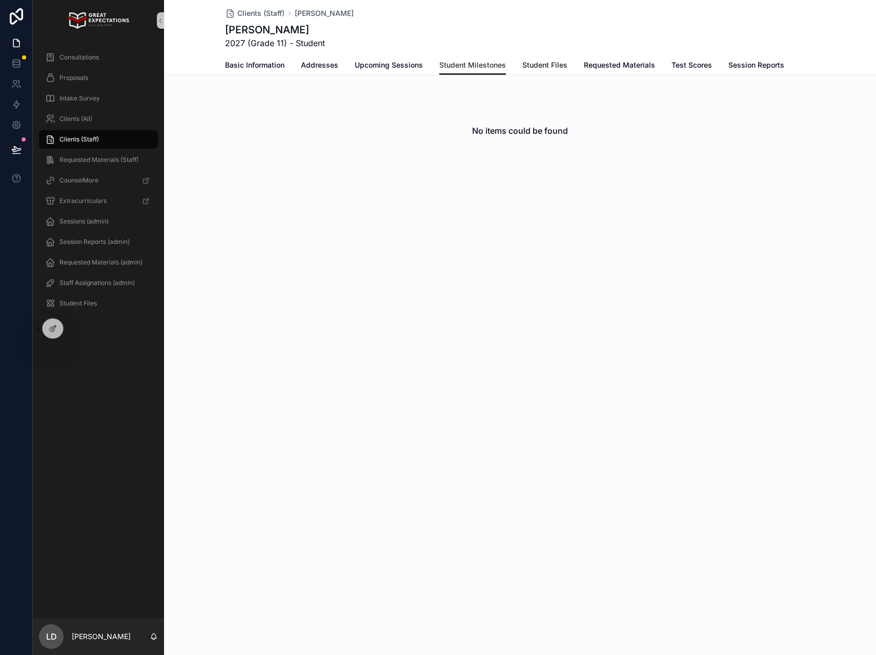
click at [534, 71] on link "Student Files" at bounding box center [544, 66] width 45 height 21
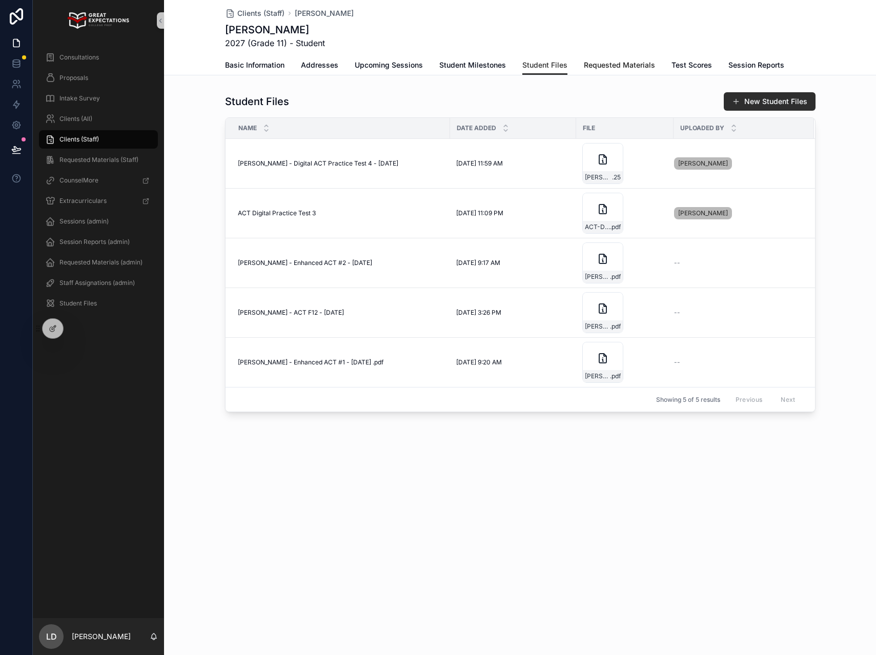
click at [608, 65] on span "Requested Materials" at bounding box center [619, 65] width 71 height 10
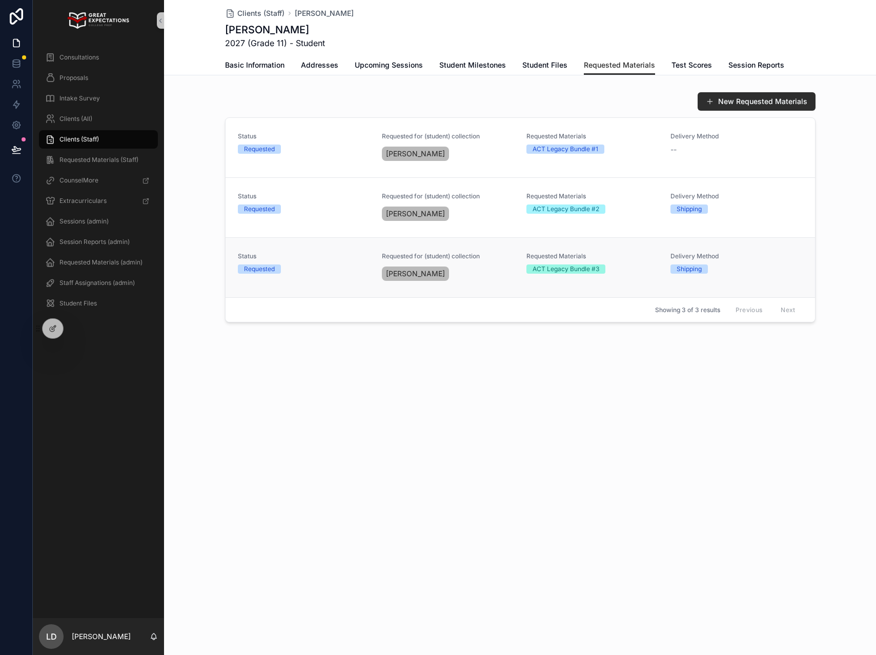
click at [756, 263] on div "Delivery Method Shipping" at bounding box center [737, 263] width 132 height 22
click at [245, 266] on div "Requested" at bounding box center [259, 269] width 31 height 9
click at [679, 66] on span "Test Scores" at bounding box center [692, 65] width 40 height 10
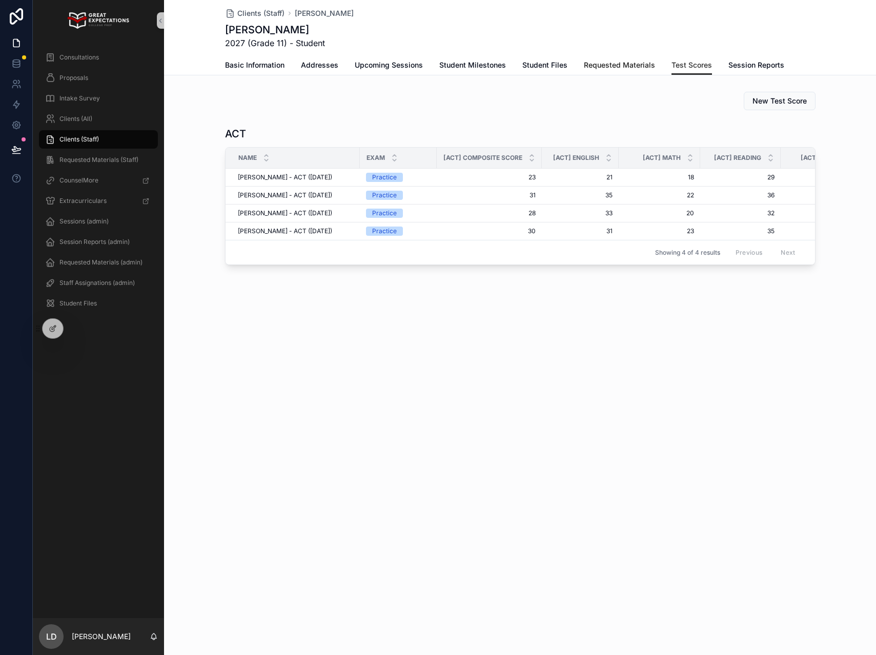
click at [607, 74] on link "Requested Materials" at bounding box center [619, 66] width 71 height 21
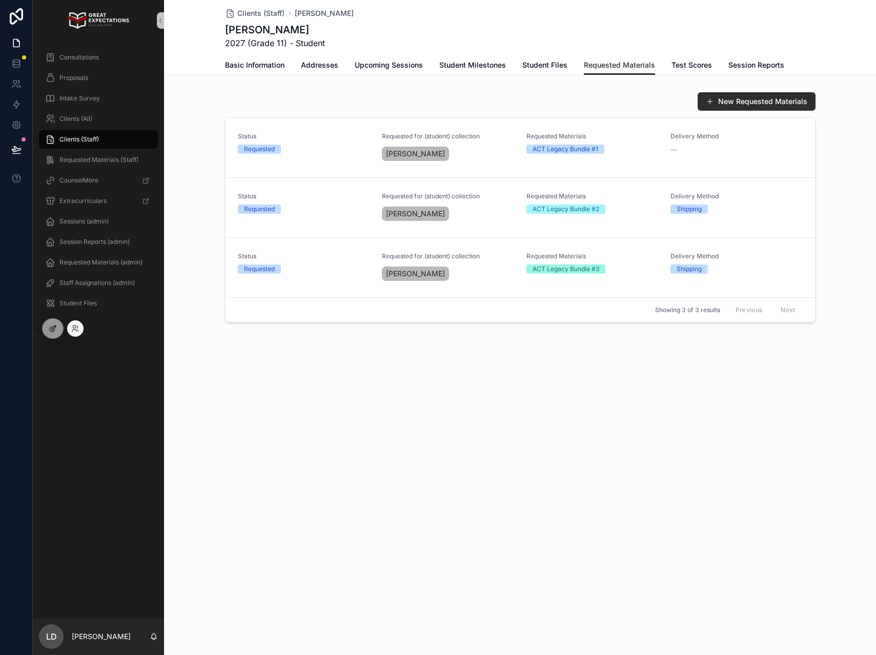
click at [46, 329] on div at bounding box center [53, 328] width 21 height 19
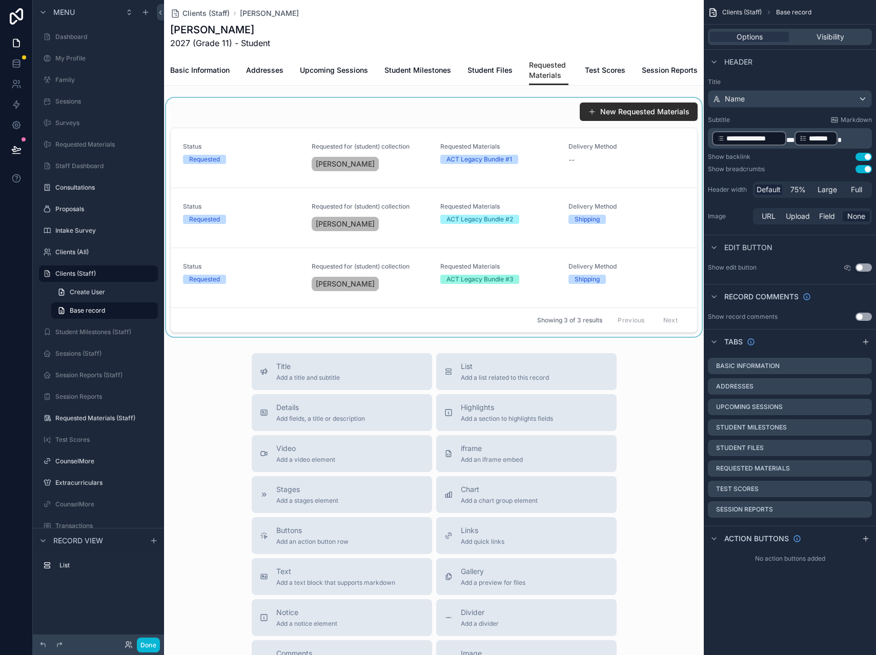
click at [264, 141] on div "scrollable content" at bounding box center [434, 217] width 540 height 239
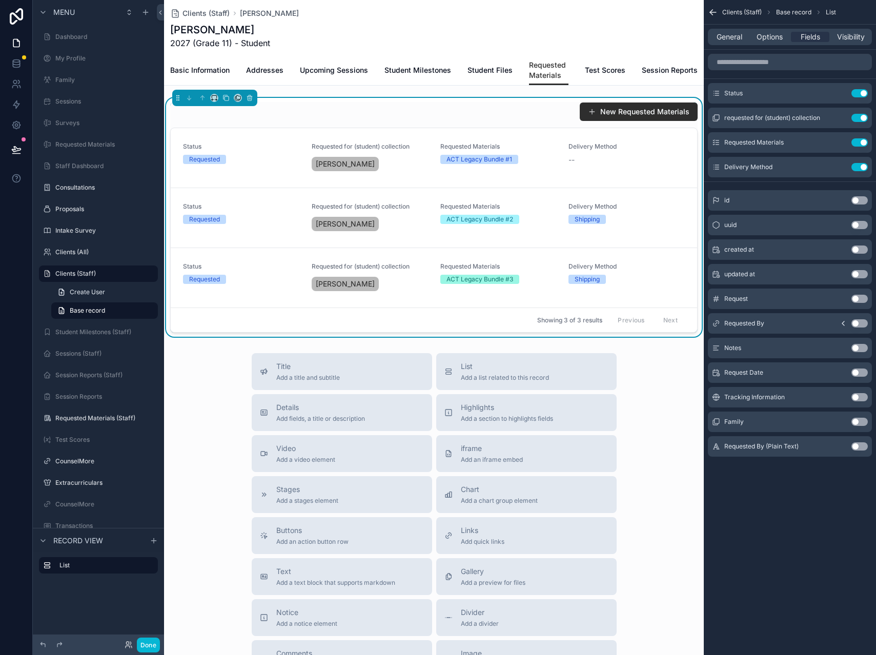
click at [859, 250] on button "Use setting" at bounding box center [859, 250] width 16 height 8
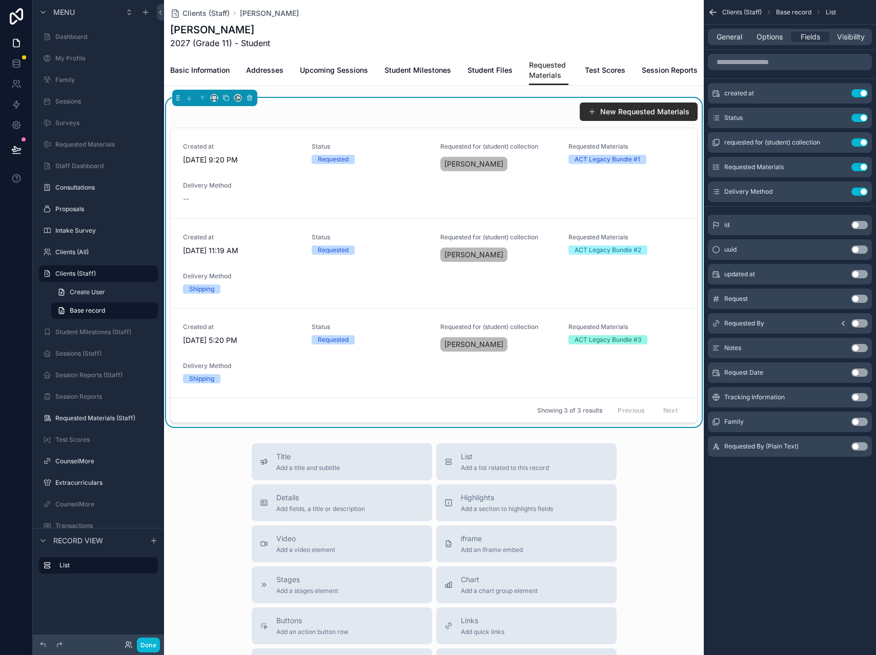
click at [855, 326] on button "Use setting" at bounding box center [859, 323] width 16 height 8
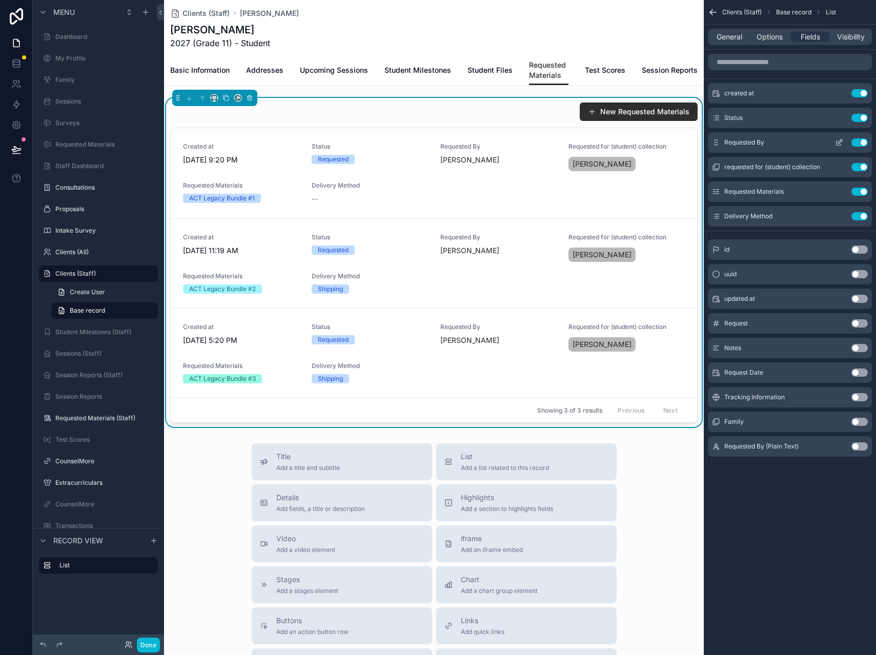
click at [864, 115] on button "Use setting" at bounding box center [859, 118] width 16 height 8
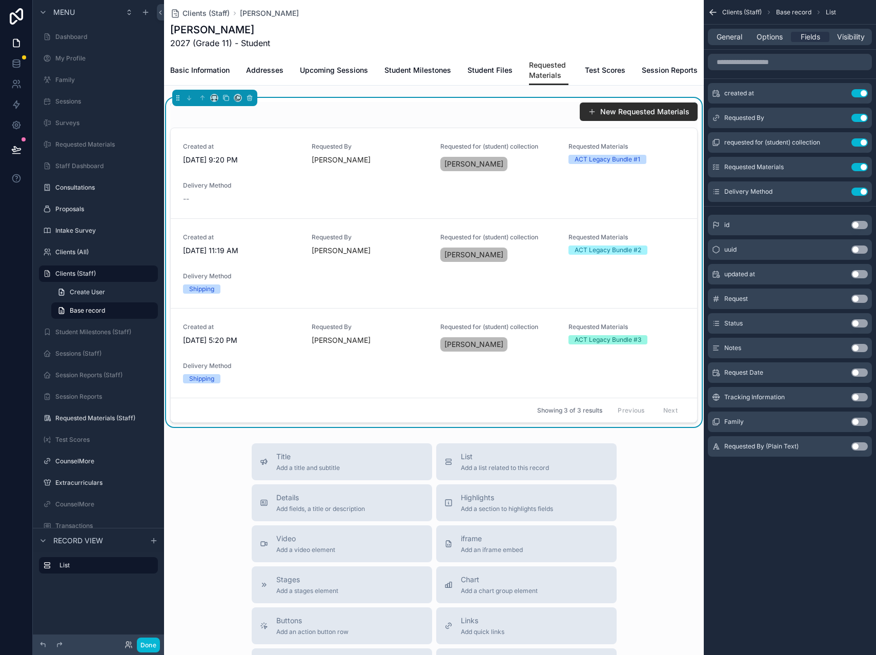
drag, startPoint x: 857, startPoint y: 351, endPoint x: 801, endPoint y: 351, distance: 55.4
click at [857, 351] on button "Use setting" at bounding box center [859, 348] width 16 height 8
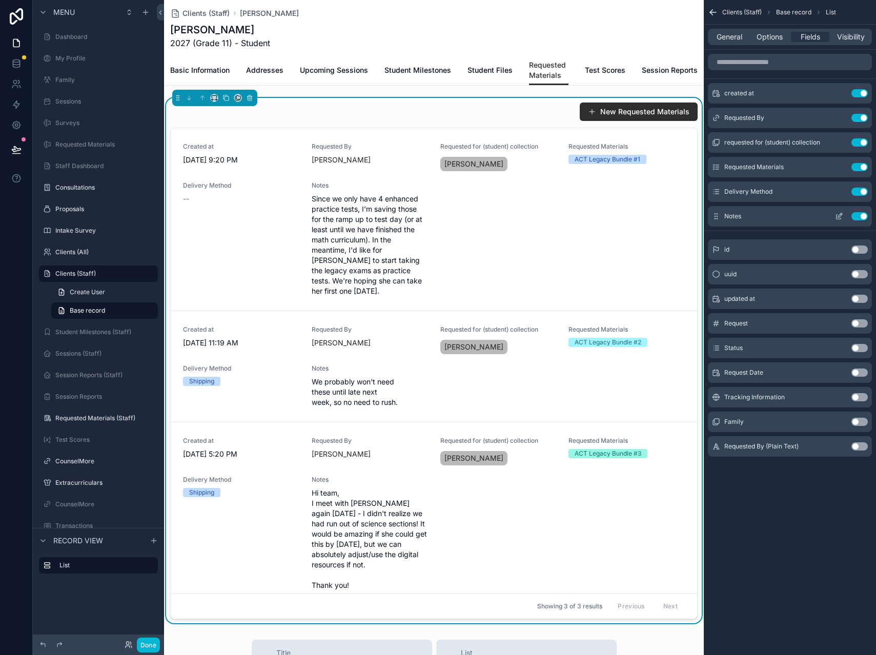
click at [860, 221] on div "Notes Use setting" at bounding box center [790, 216] width 164 height 21
click at [861, 217] on button "Use setting" at bounding box center [859, 216] width 16 height 8
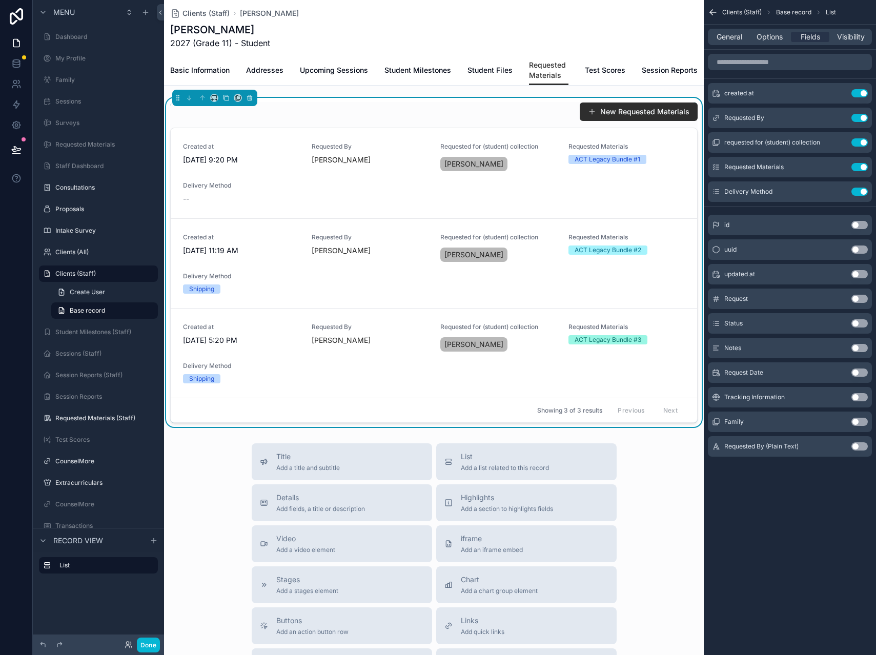
click at [861, 374] on button "Use setting" at bounding box center [859, 373] width 16 height 8
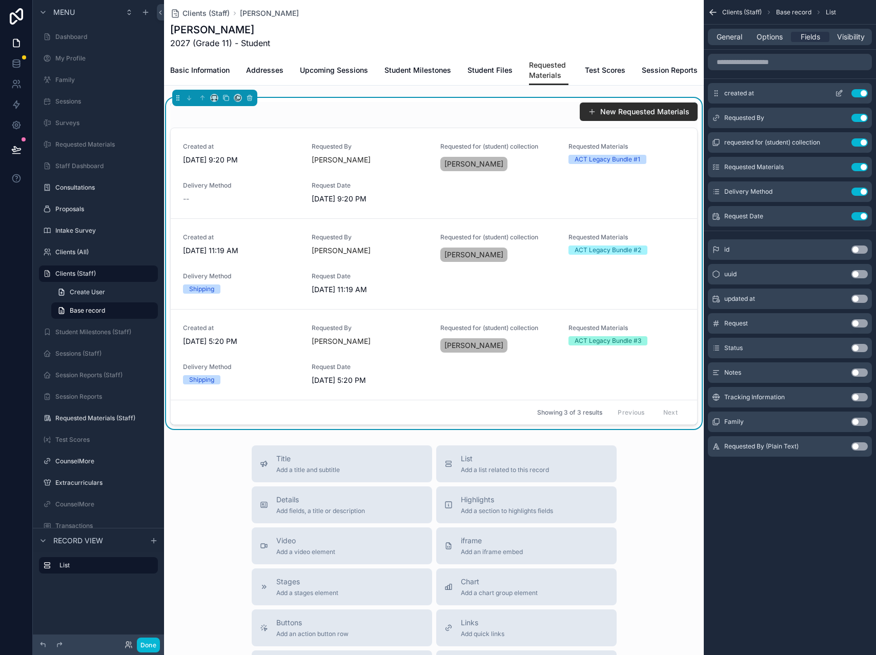
click at [864, 96] on button "Use setting" at bounding box center [859, 93] width 16 height 8
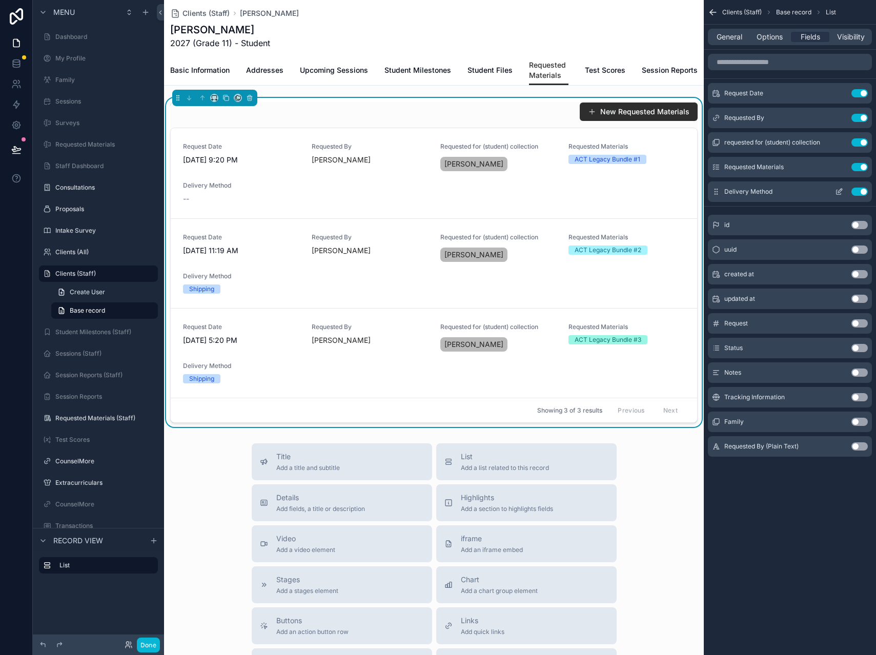
click at [859, 193] on button "Use setting" at bounding box center [859, 192] width 16 height 8
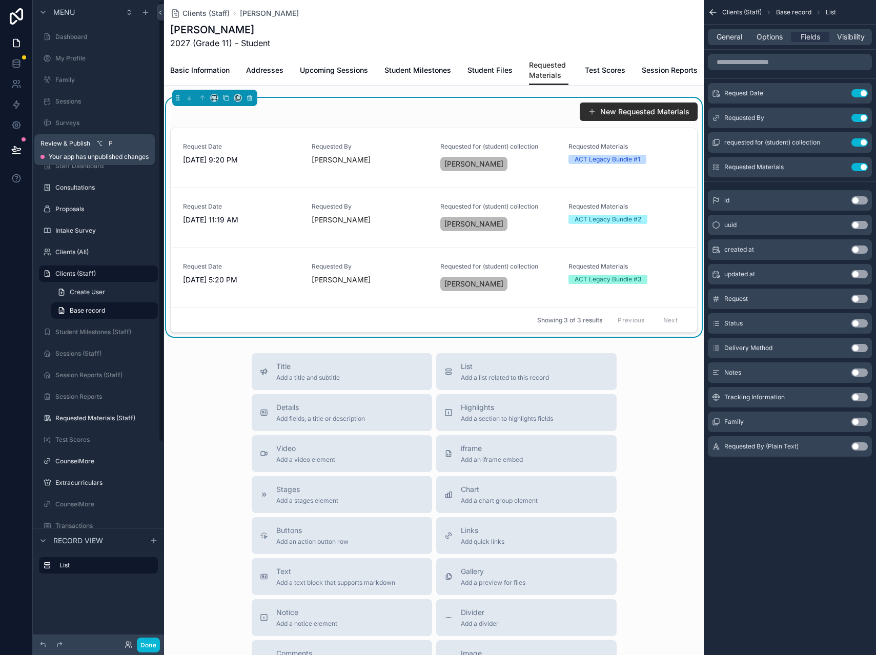
click at [13, 148] on icon at bounding box center [16, 150] width 10 height 10
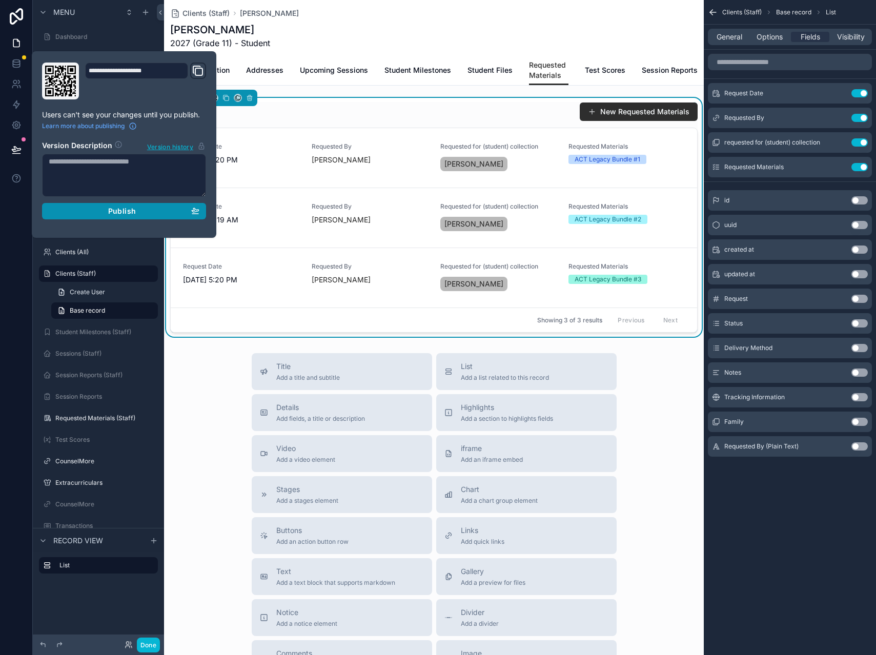
click at [105, 208] on div "Publish" at bounding box center [124, 211] width 151 height 9
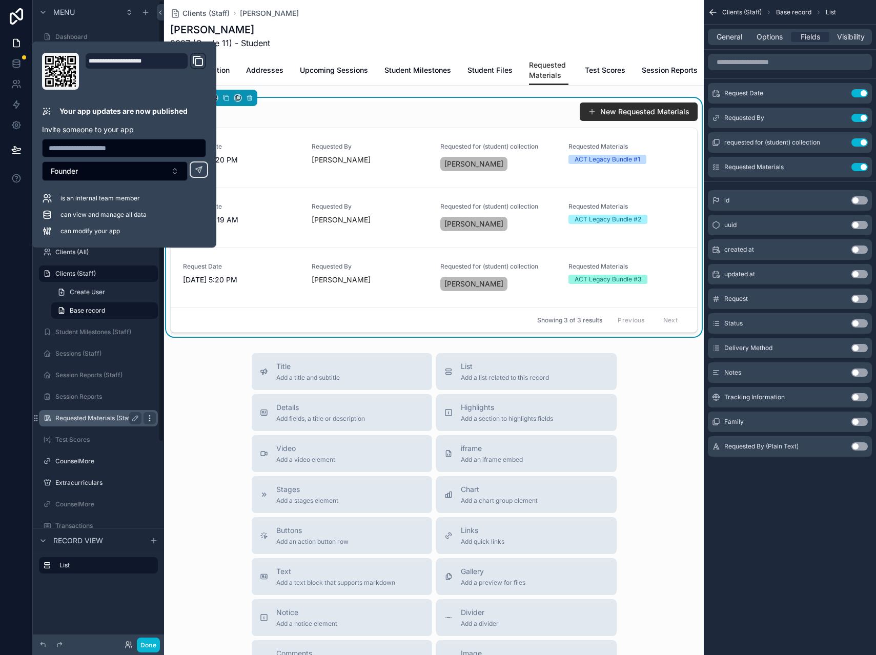
click at [0, 0] on div "scrollable content" at bounding box center [0, 0] width 0 height 0
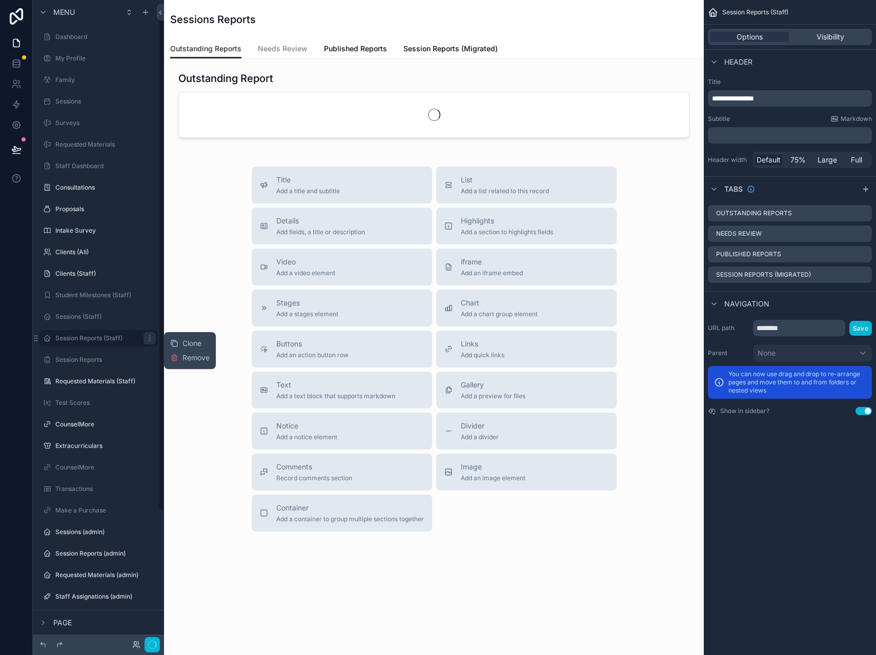
scroll to position [6, 0]
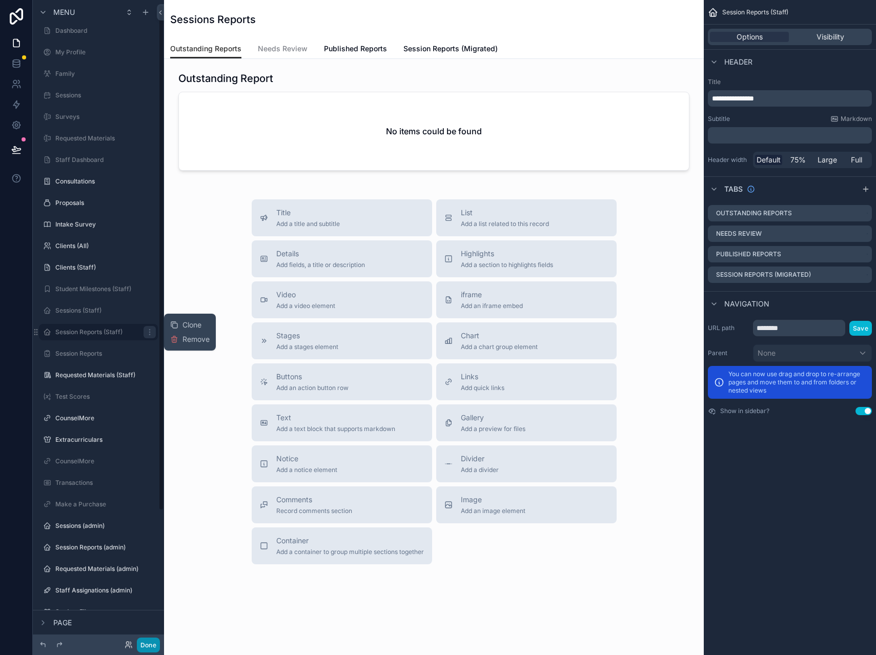
click at [151, 623] on button "Done" at bounding box center [148, 645] width 23 height 15
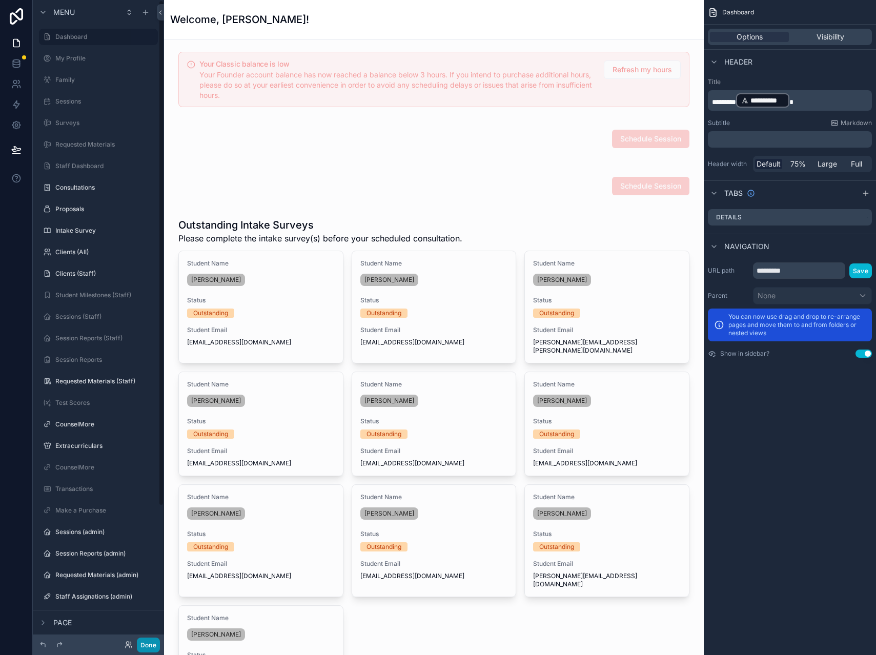
click at [150, 644] on button "Done" at bounding box center [148, 645] width 23 height 15
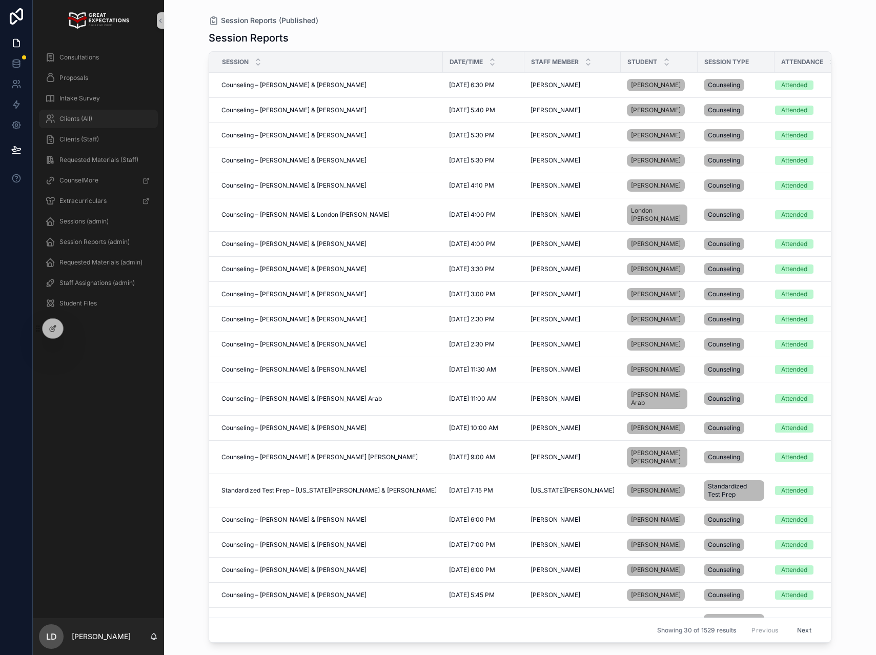
click at [95, 123] on div "Clients (All)" at bounding box center [98, 119] width 107 height 16
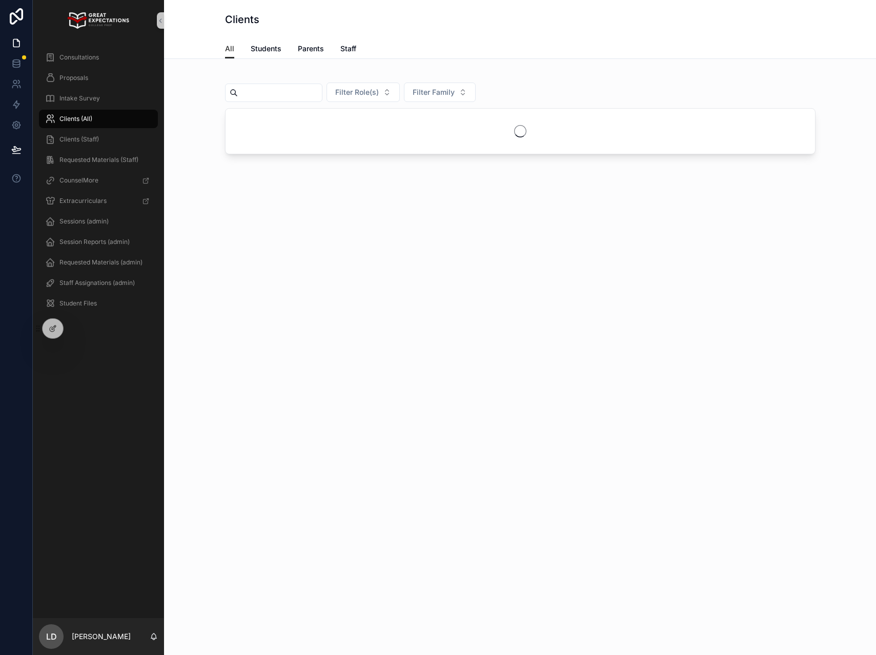
click at [298, 86] on input "scrollable content" at bounding box center [280, 93] width 84 height 14
click at [293, 93] on input "scrollable content" at bounding box center [280, 93] width 84 height 14
type input "******"
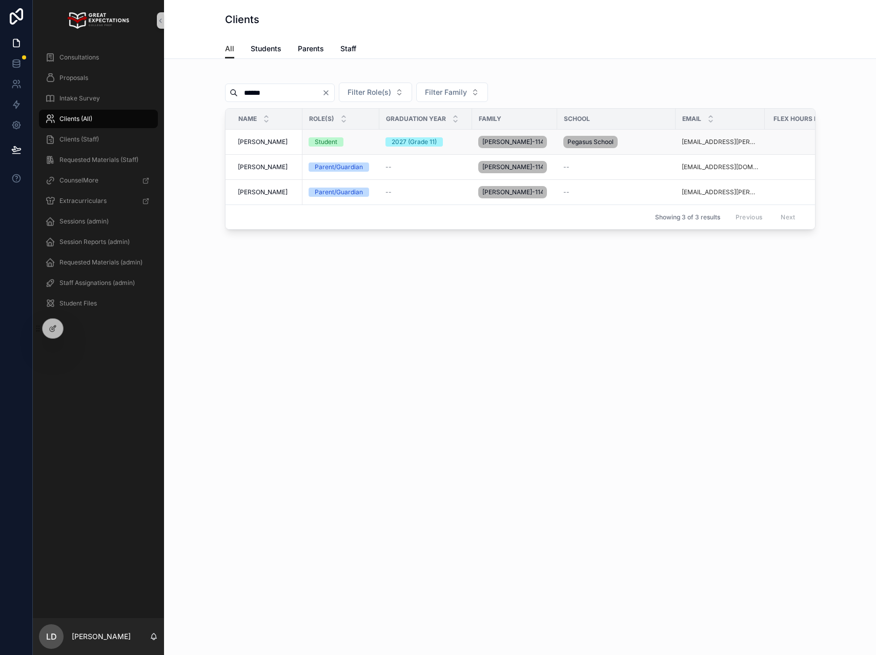
click at [284, 139] on div "Anika Shorey Anika Shorey" at bounding box center [267, 142] width 58 height 8
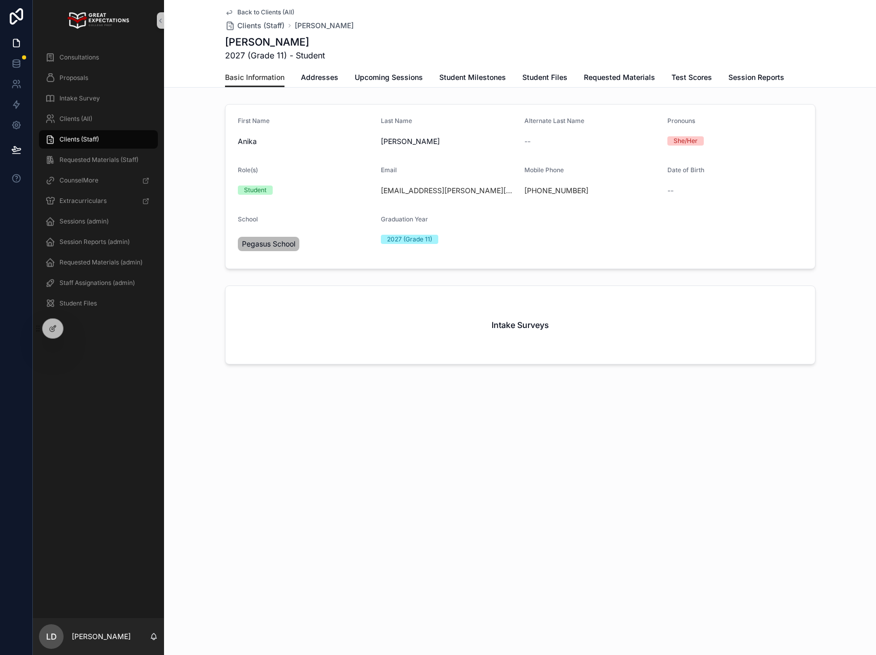
click at [229, 8] on icon "scrollable content" at bounding box center [229, 12] width 8 height 8
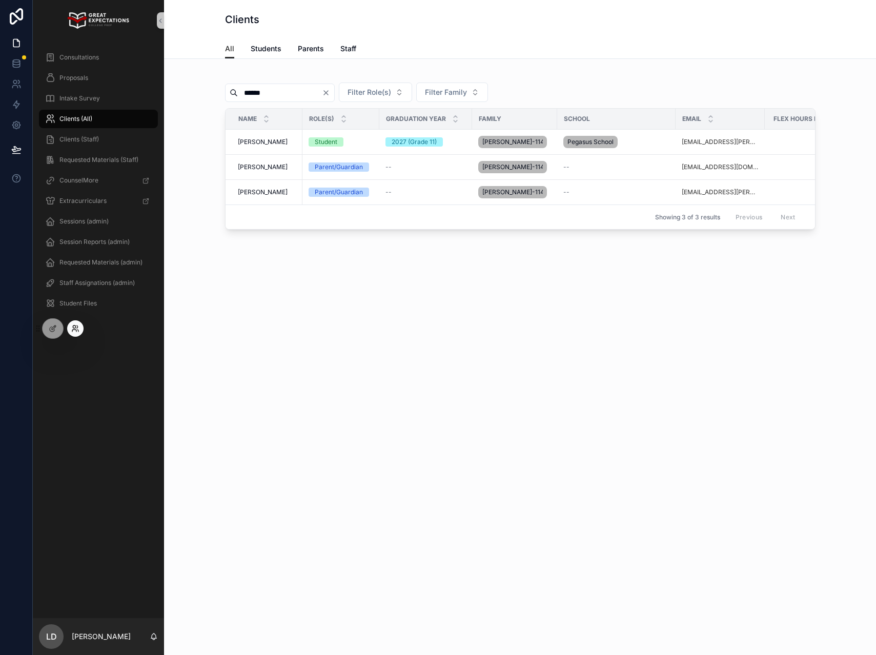
click at [78, 328] on icon at bounding box center [75, 328] width 8 height 8
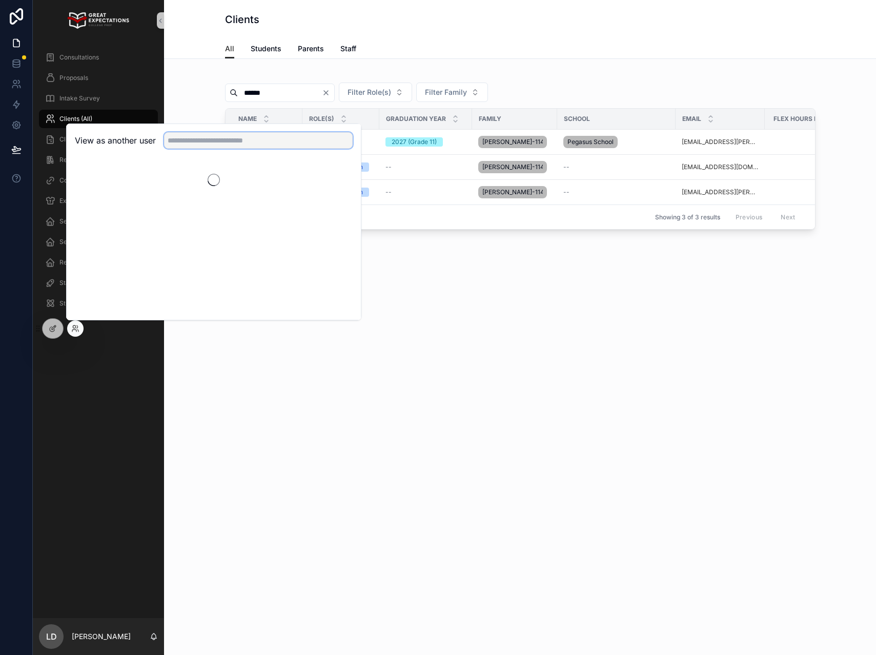
click at [207, 143] on input "text" at bounding box center [258, 140] width 189 height 16
type input "*"
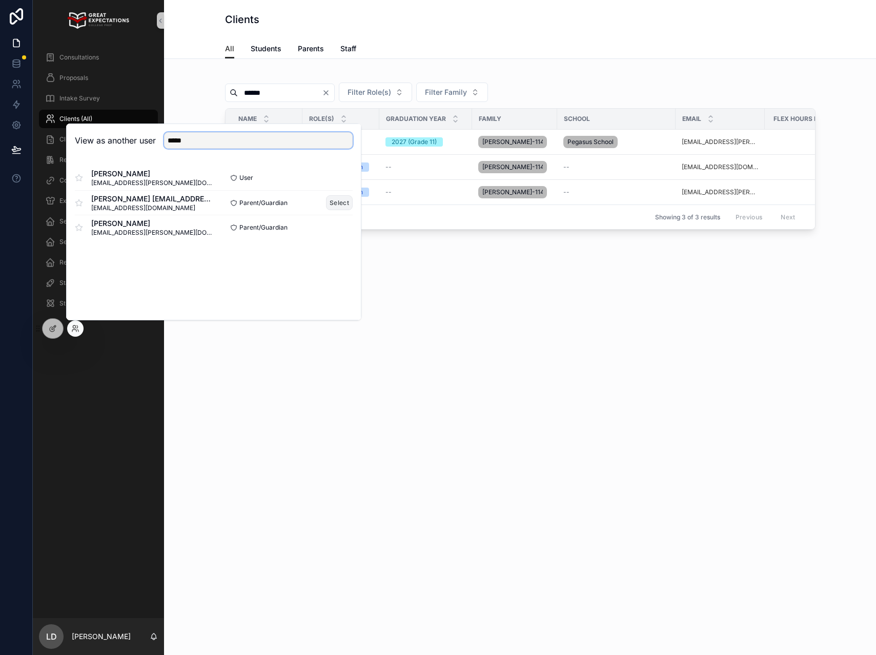
type input "*****"
click at [332, 206] on button "Select" at bounding box center [339, 202] width 27 height 15
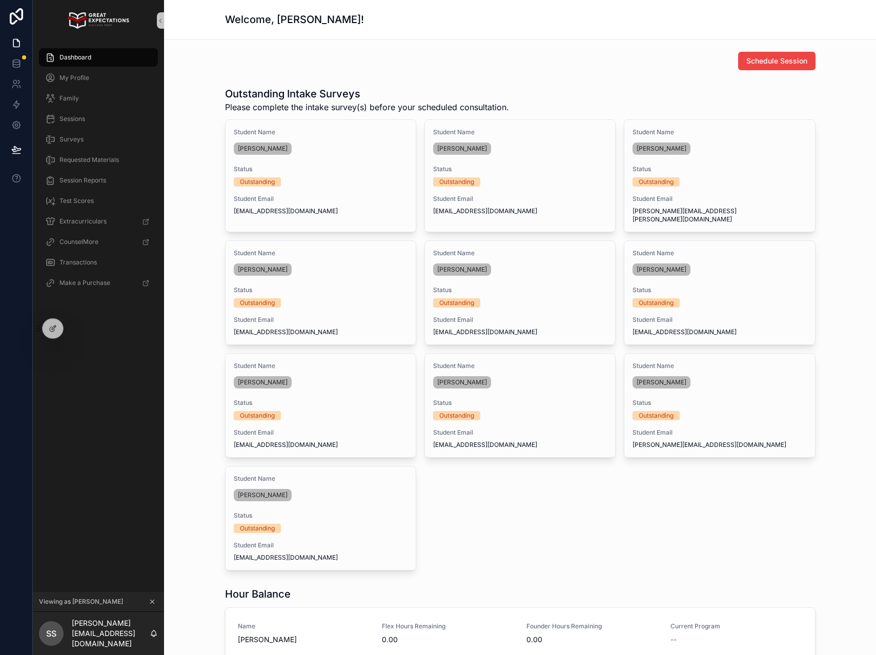
click at [79, 51] on div "Dashboard" at bounding box center [98, 57] width 107 height 16
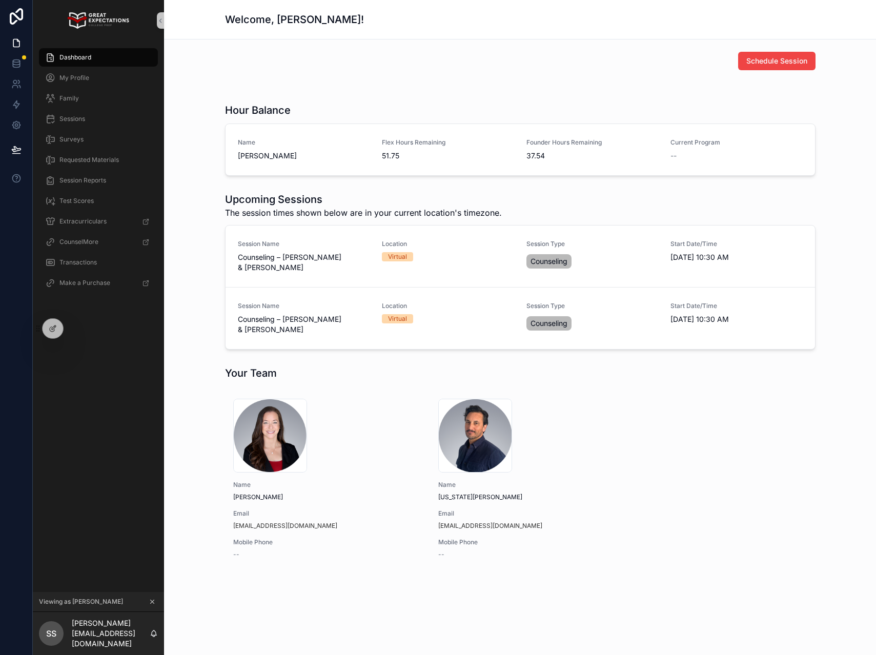
click at [153, 605] on icon "scrollable content" at bounding box center [152, 601] width 7 height 7
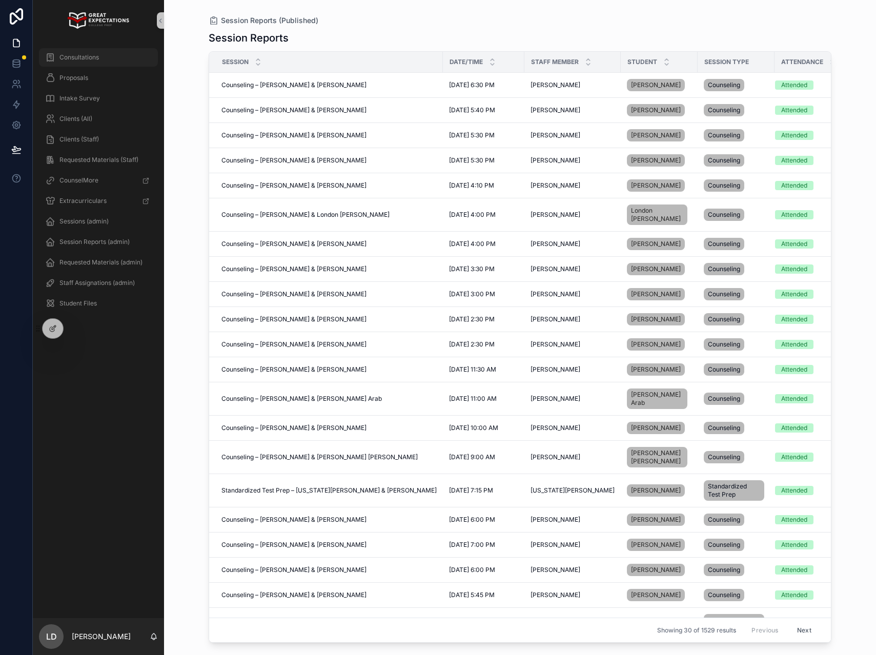
click at [80, 59] on span "Consultations" at bounding box center [78, 57] width 39 height 8
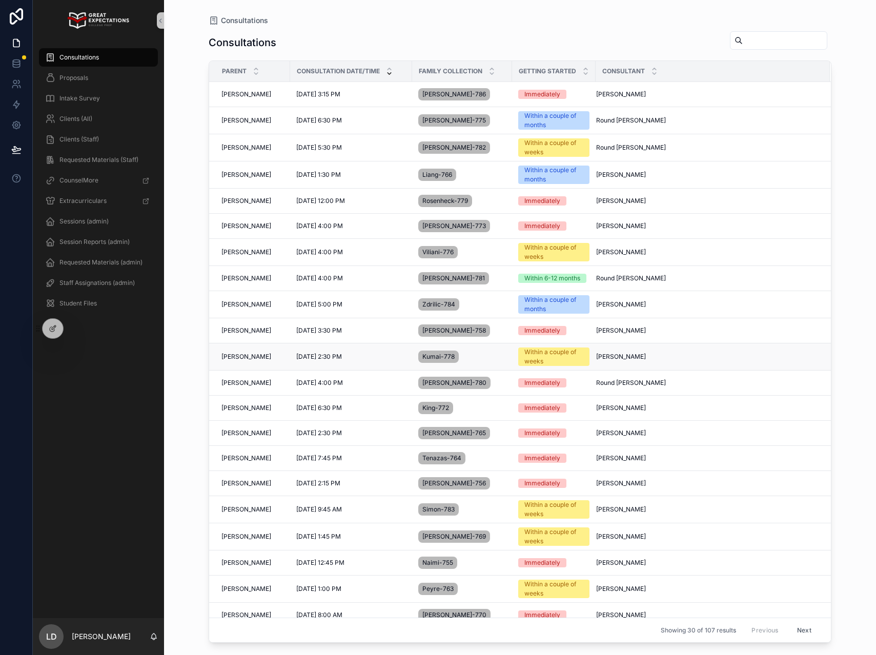
scroll to position [244, 0]
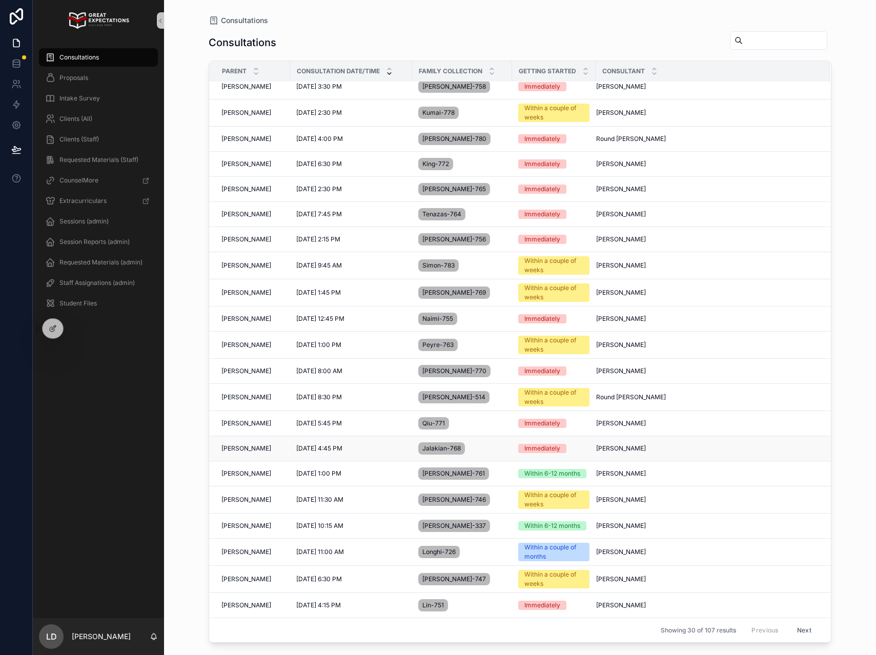
click at [244, 456] on td "Mirna Jalakian Mirna Jalakian" at bounding box center [249, 448] width 81 height 25
click at [249, 446] on span "[PERSON_NAME]" at bounding box center [246, 448] width 50 height 8
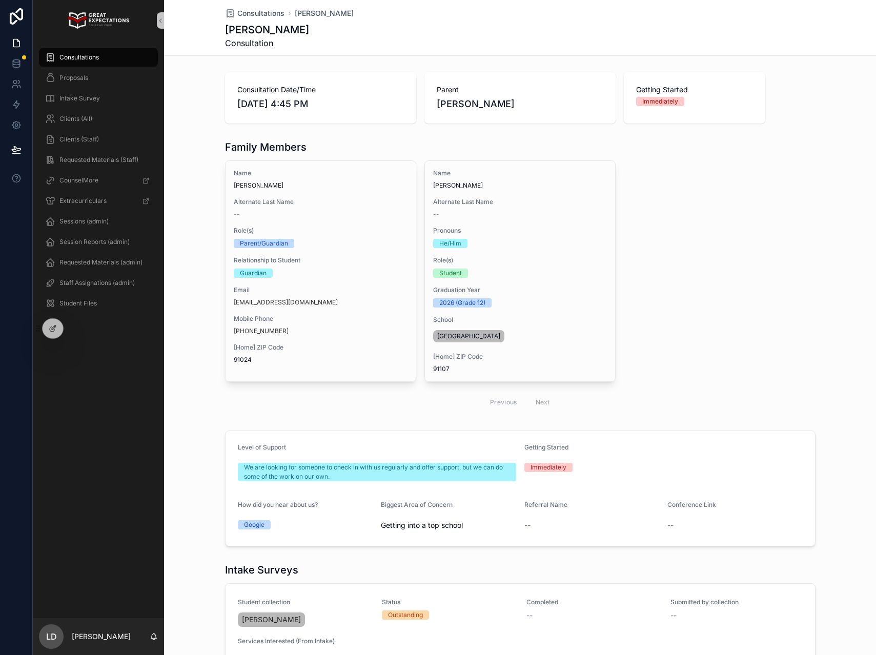
click at [84, 57] on span "Consultations" at bounding box center [78, 57] width 39 height 8
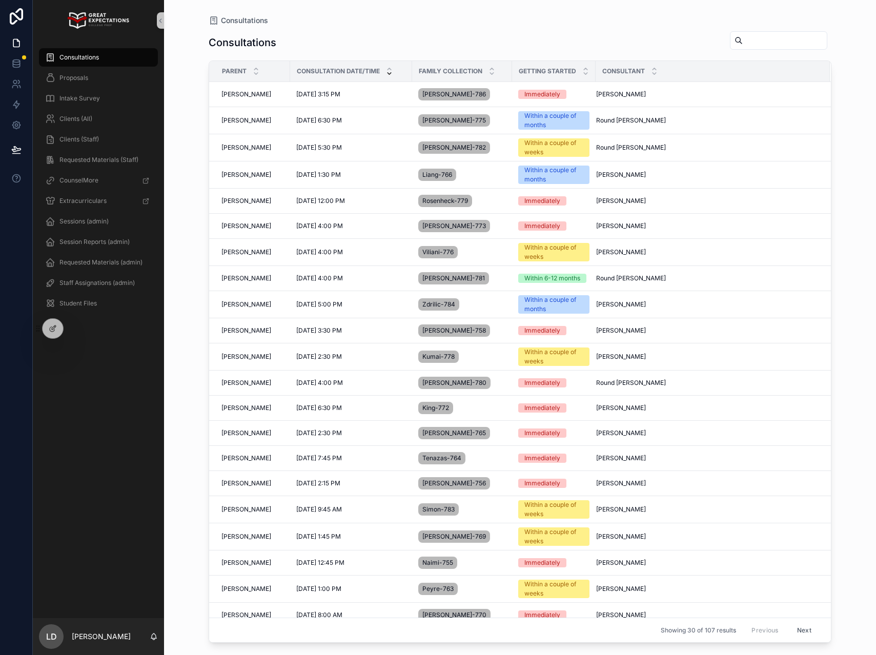
click at [760, 32] on div "scrollable content" at bounding box center [778, 40] width 97 height 18
click at [761, 38] on input "scrollable content" at bounding box center [785, 40] width 84 height 14
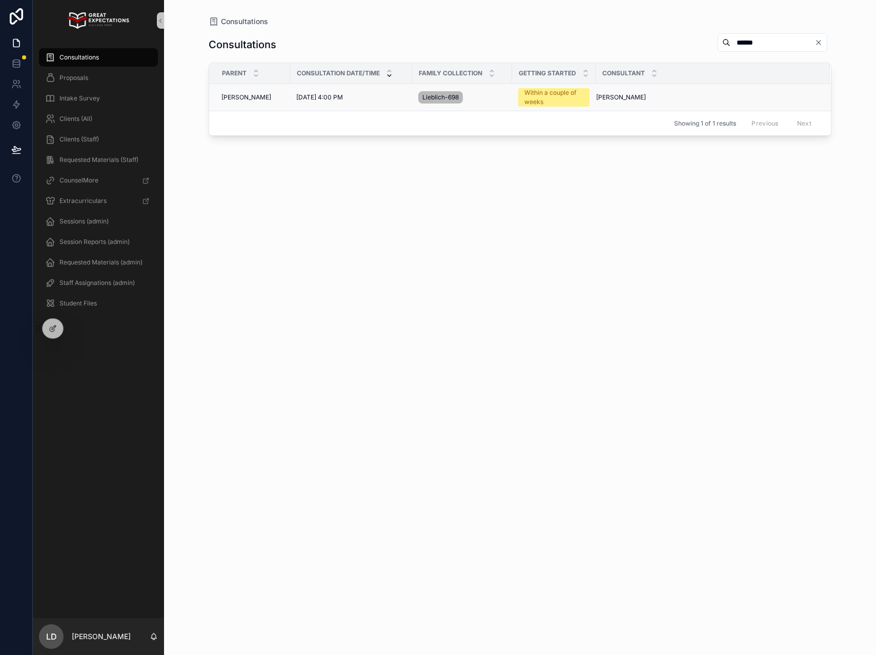
type input "******"
click at [237, 92] on td "Jana Lieblich Jana Lieblich" at bounding box center [249, 97] width 81 height 27
click at [236, 99] on span "Jana Lieblich" at bounding box center [246, 97] width 50 height 8
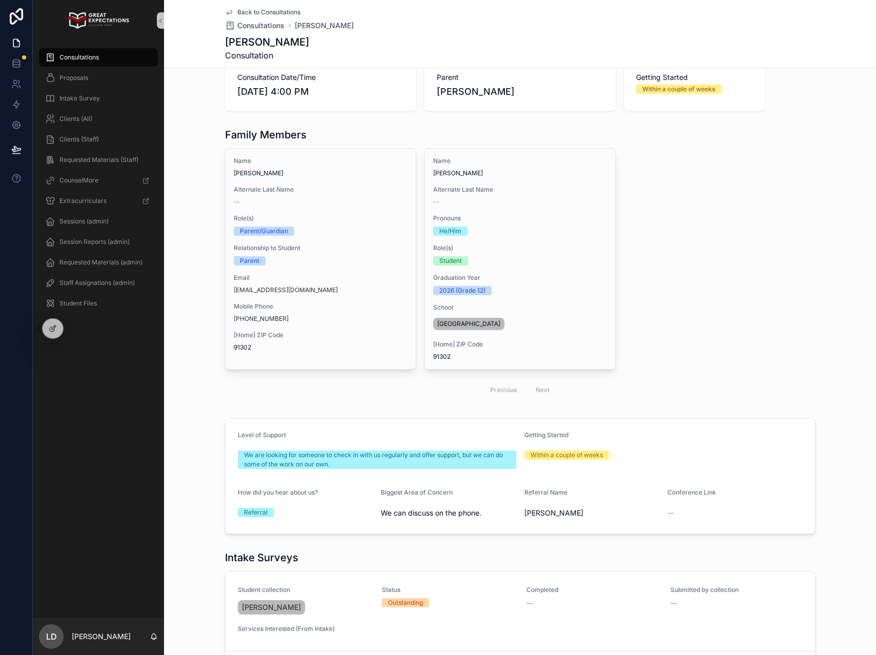
scroll to position [37, 0]
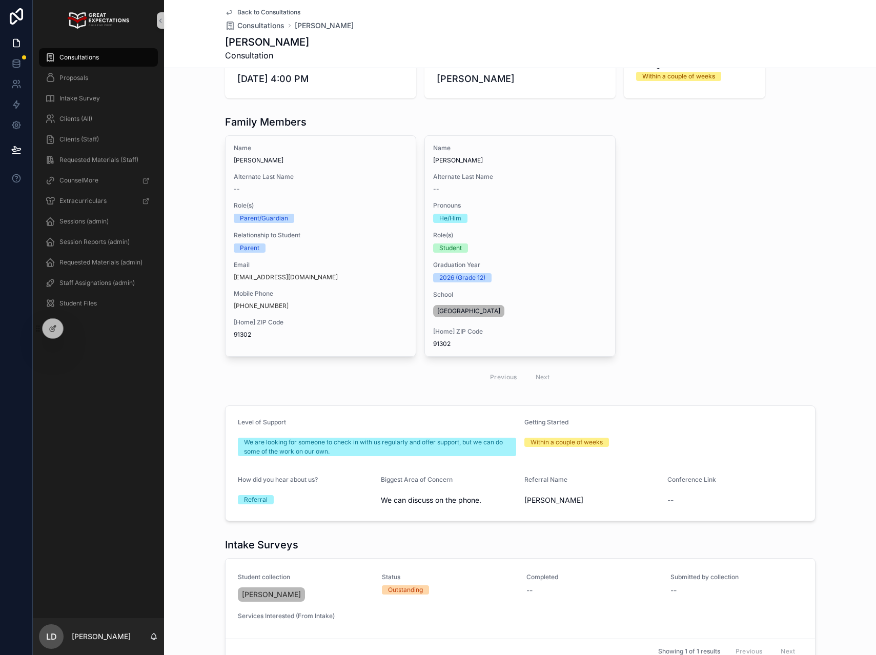
click at [251, 11] on span "Back to Consultations" at bounding box center [268, 12] width 63 height 8
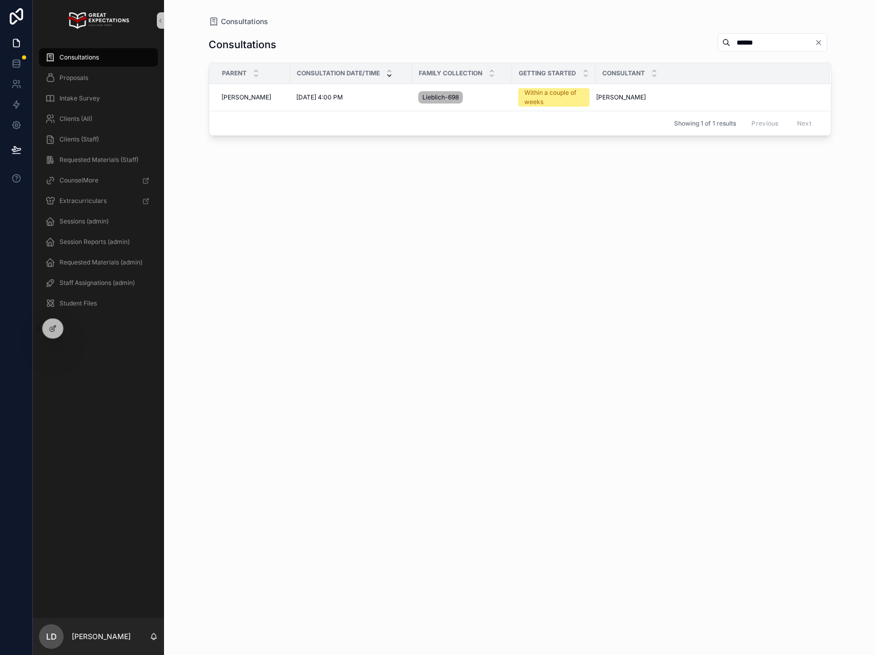
drag, startPoint x: 764, startPoint y: 41, endPoint x: 568, endPoint y: 33, distance: 195.5
click at [568, 33] on div "Consultations ******" at bounding box center [520, 45] width 623 height 24
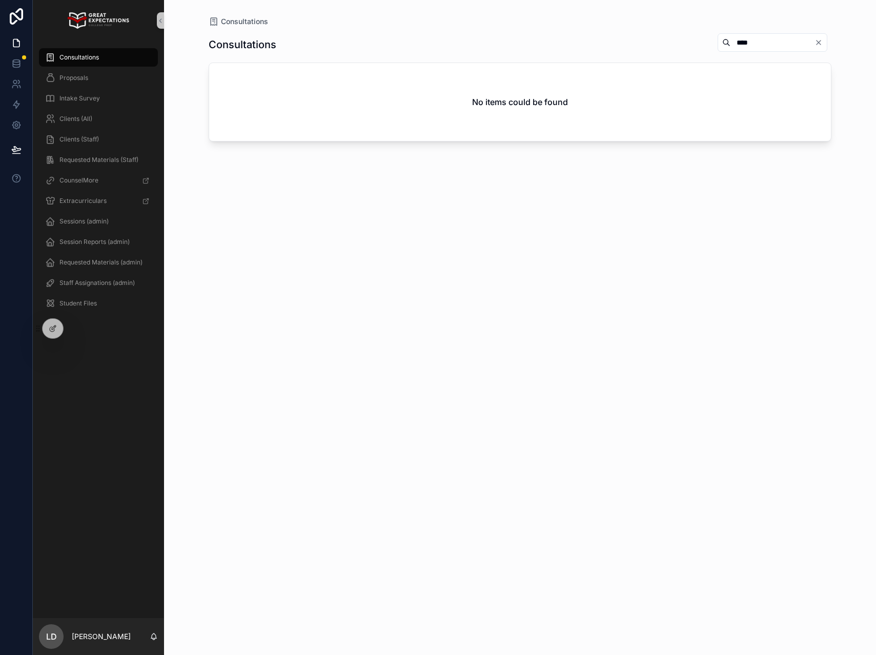
drag, startPoint x: 765, startPoint y: 40, endPoint x: 667, endPoint y: 29, distance: 98.6
click at [667, 29] on div "Consultations **** No items could be found" at bounding box center [520, 335] width 623 height 616
type input "*"
